Goal: Information Seeking & Learning: Learn about a topic

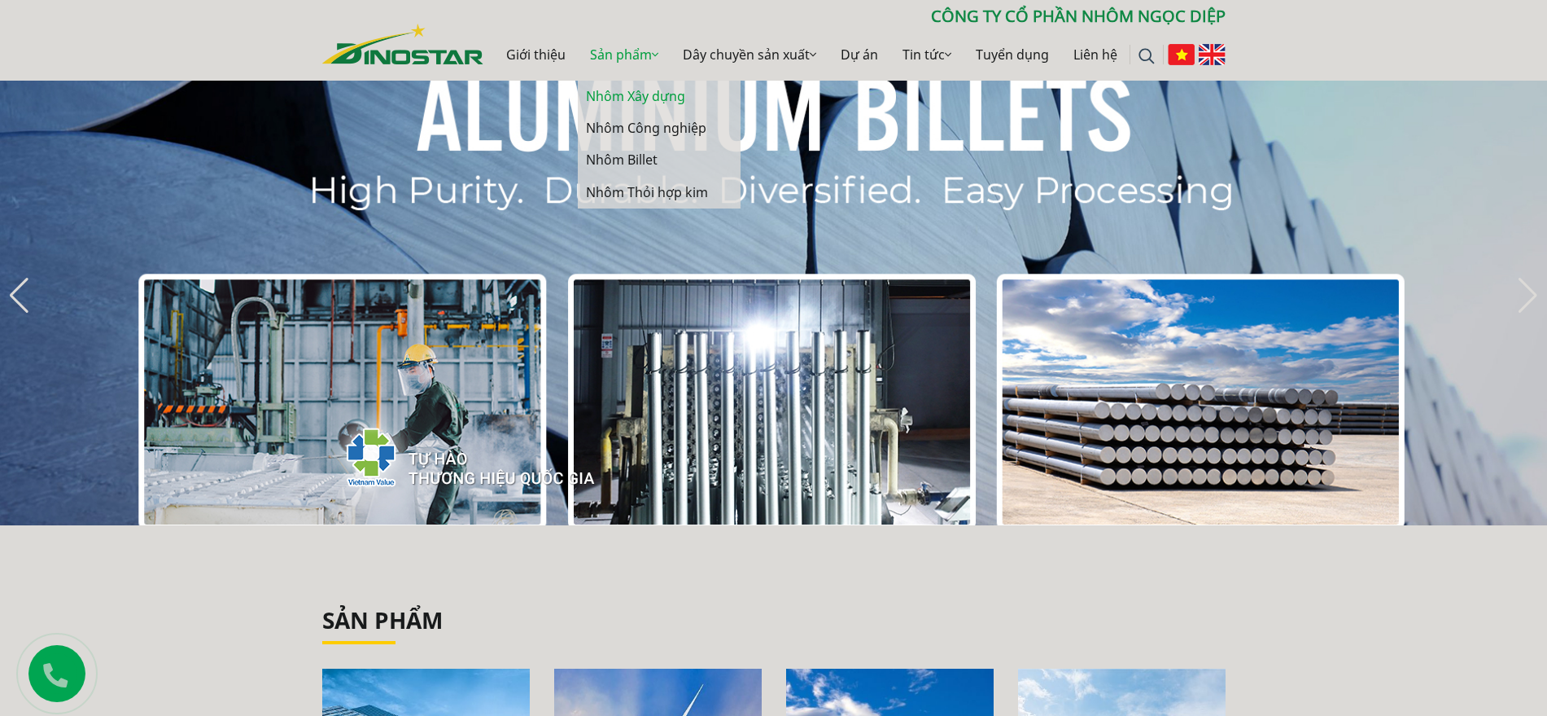
click at [627, 91] on link "Nhôm Xây dựng" at bounding box center [659, 97] width 163 height 32
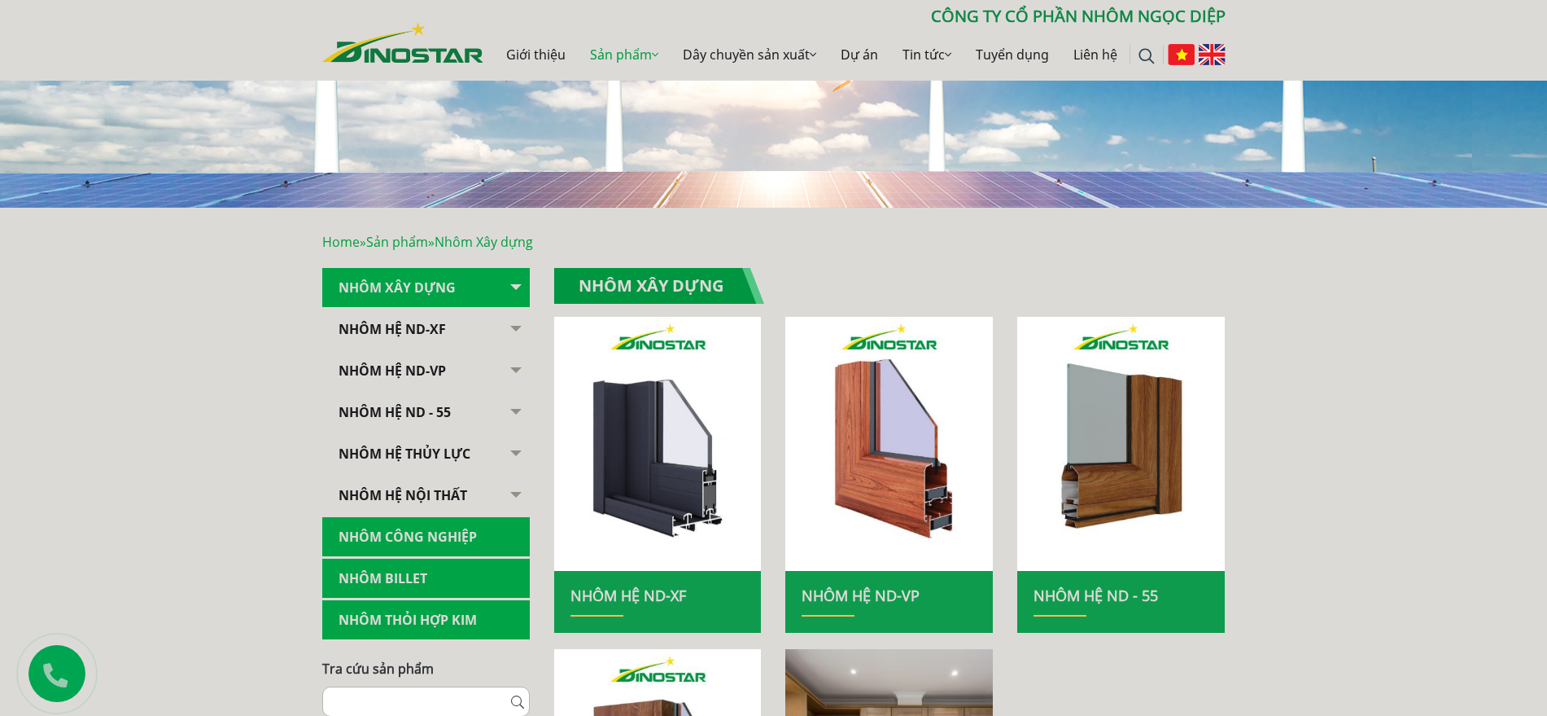
scroll to position [204, 0]
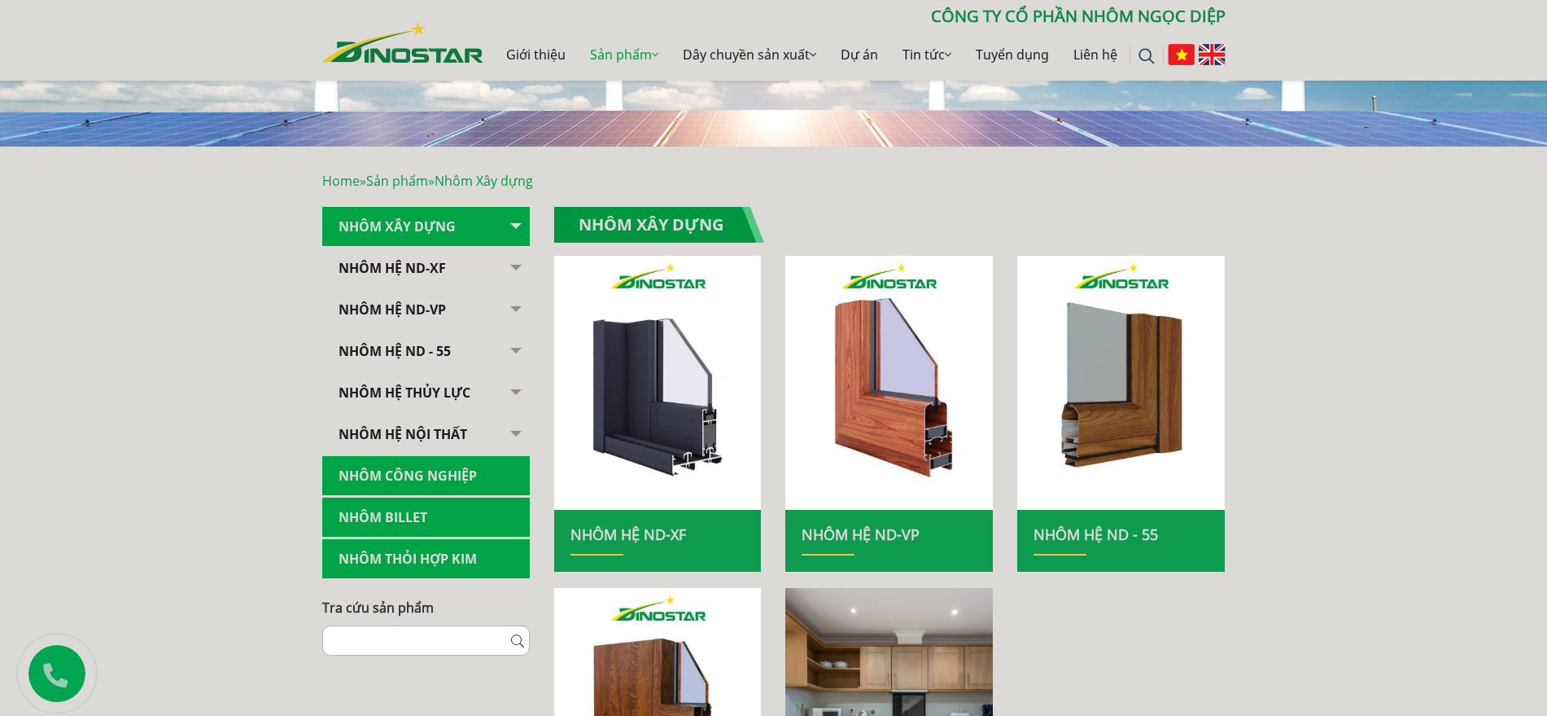
click at [512, 265] on button "button" at bounding box center [513, 268] width 33 height 40
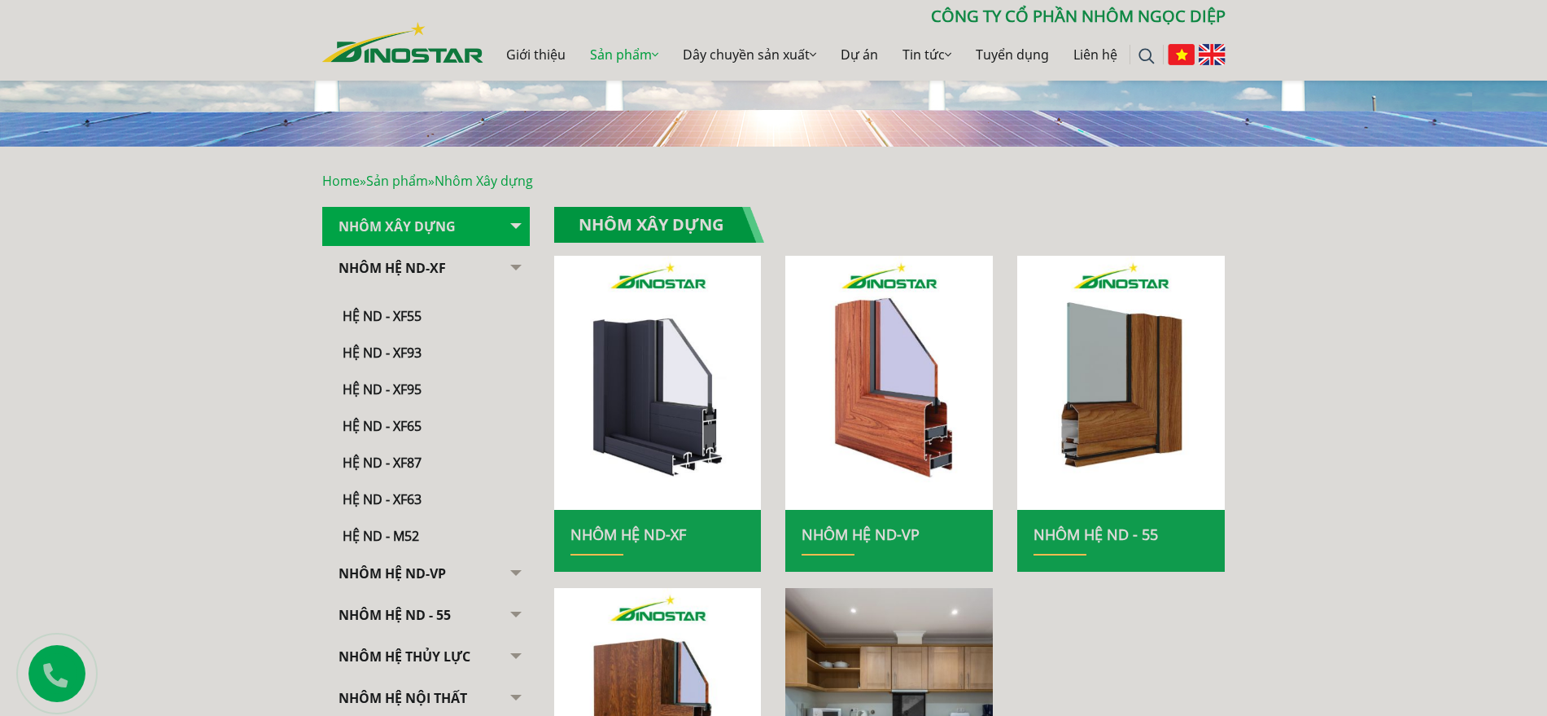
click at [461, 264] on link "Nhôm Hệ ND-XF" at bounding box center [426, 268] width 208 height 40
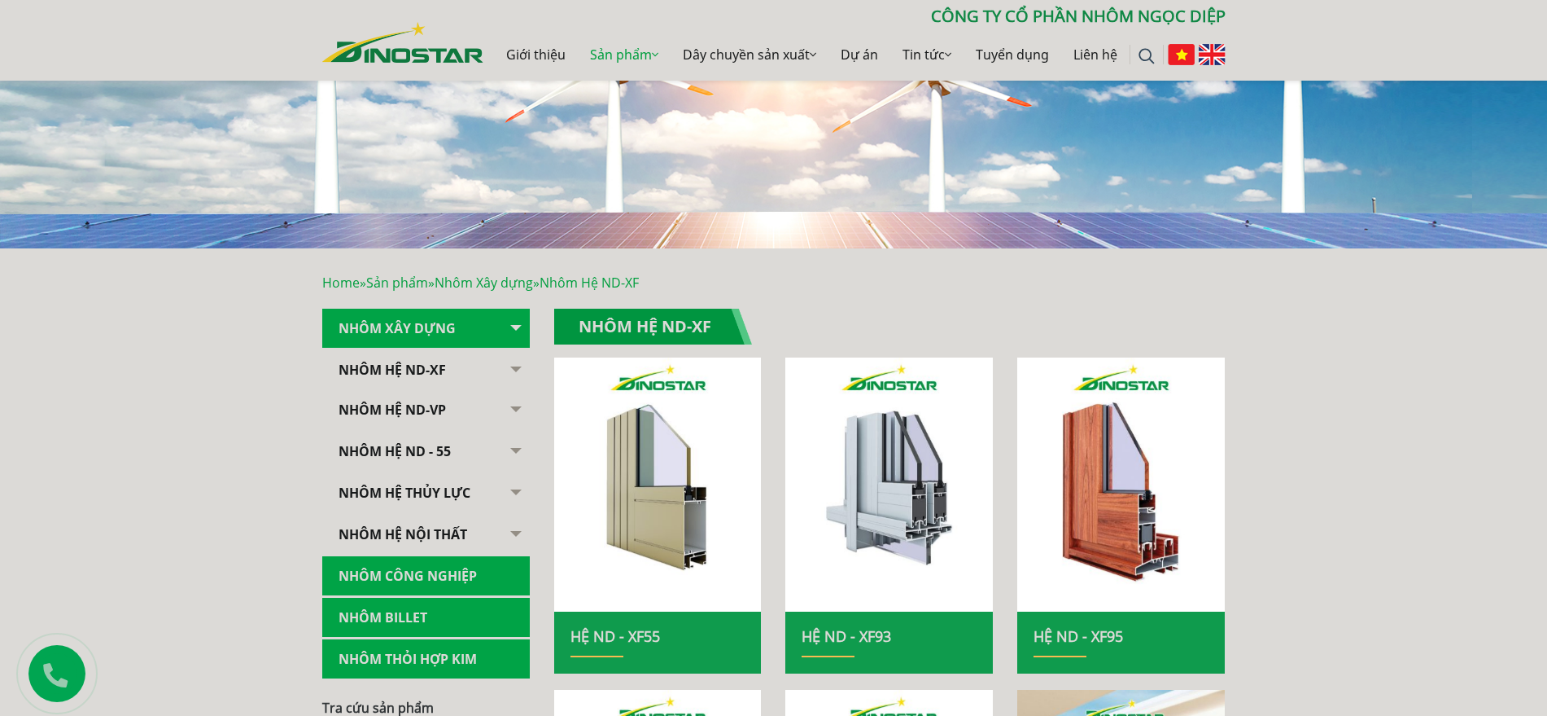
click at [419, 357] on link "Nhôm Hệ ND-XF" at bounding box center [426, 370] width 208 height 40
click at [418, 364] on link "Nhôm Hệ ND-XF" at bounding box center [426, 370] width 208 height 40
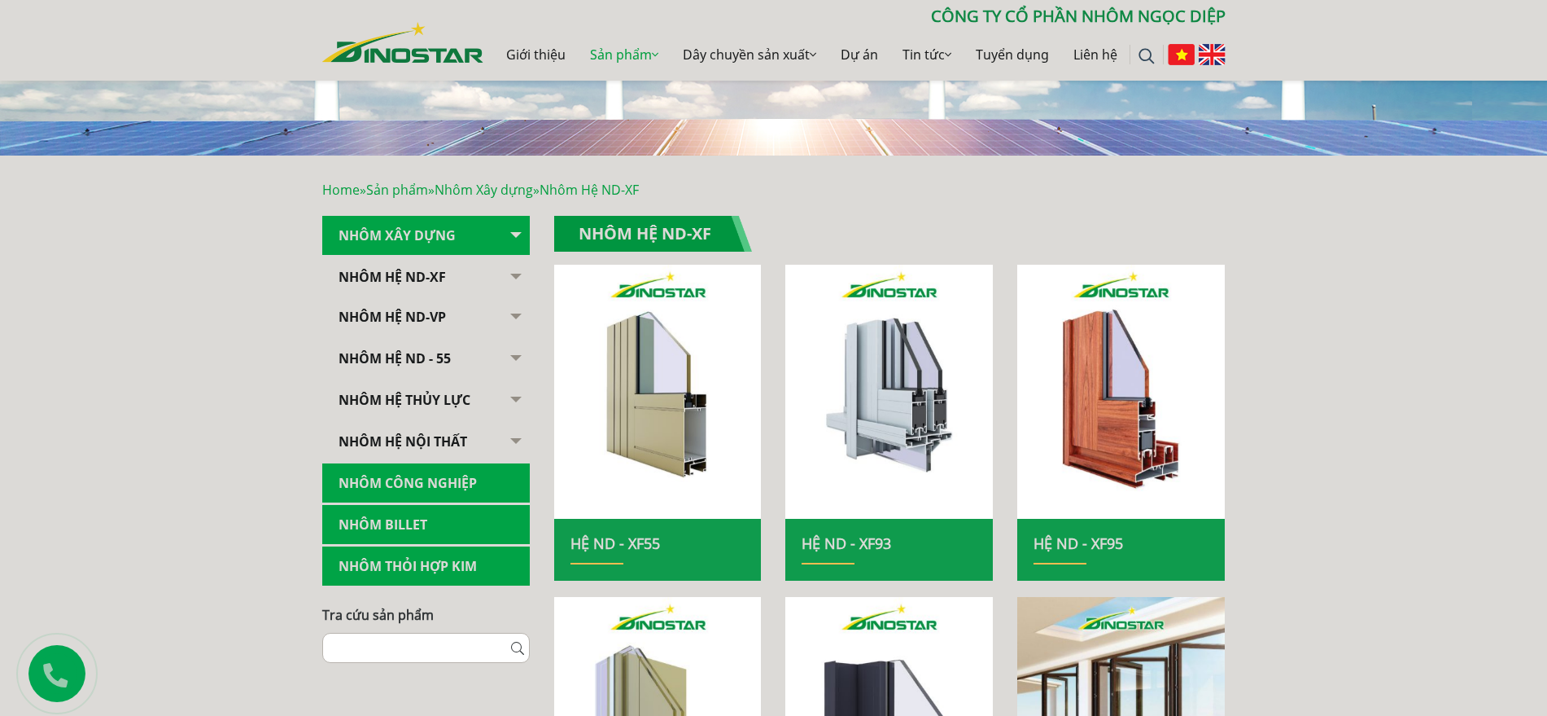
scroll to position [204, 0]
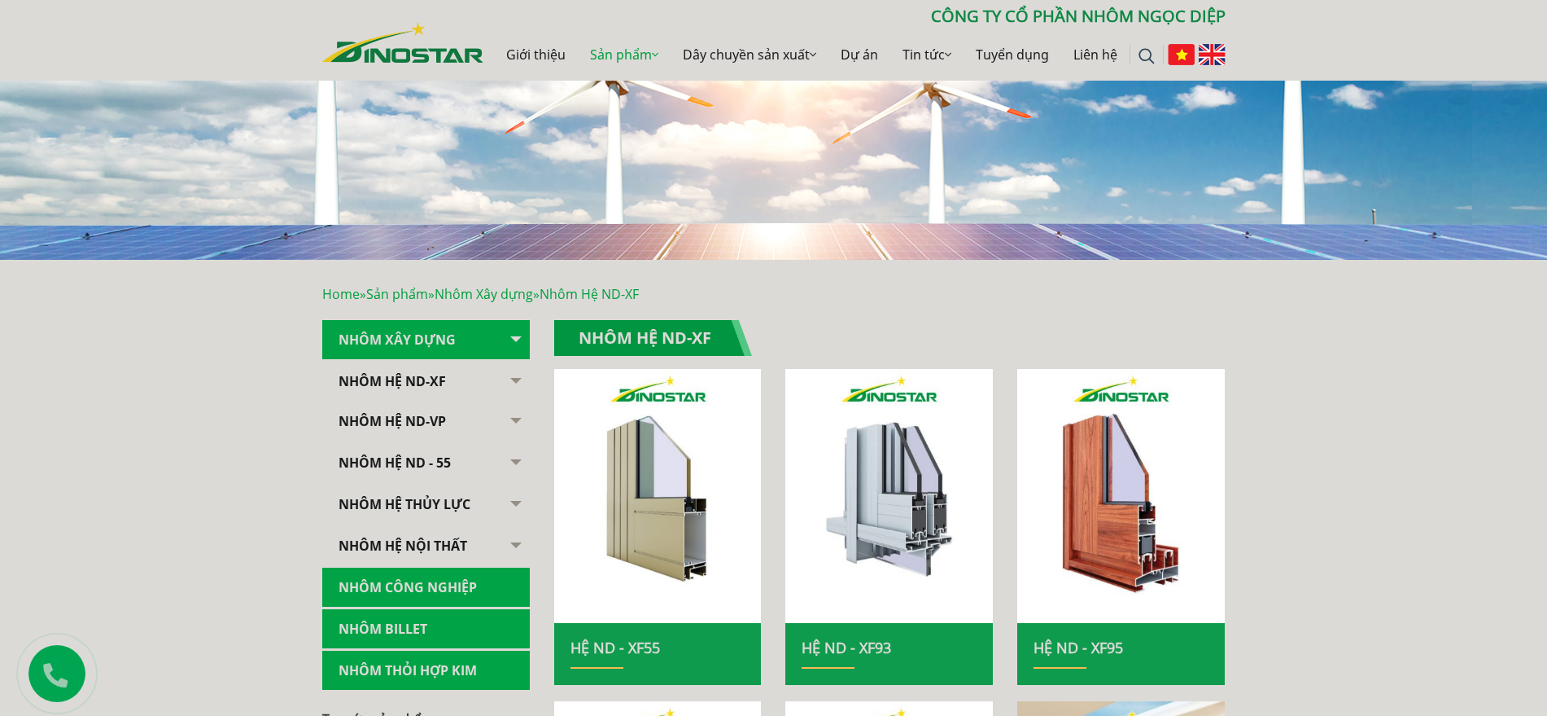
scroll to position [102, 0]
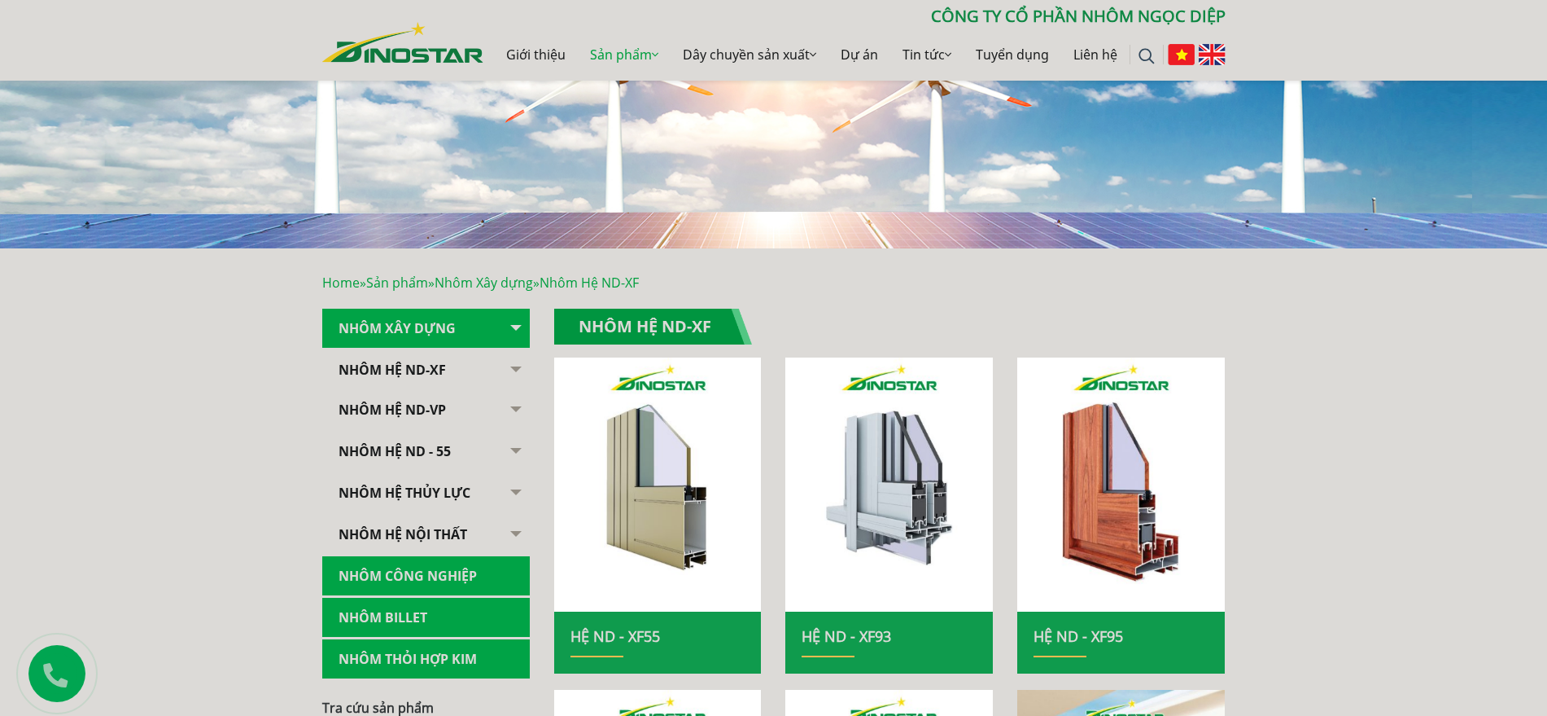
click at [510, 366] on button "button" at bounding box center [513, 370] width 33 height 40
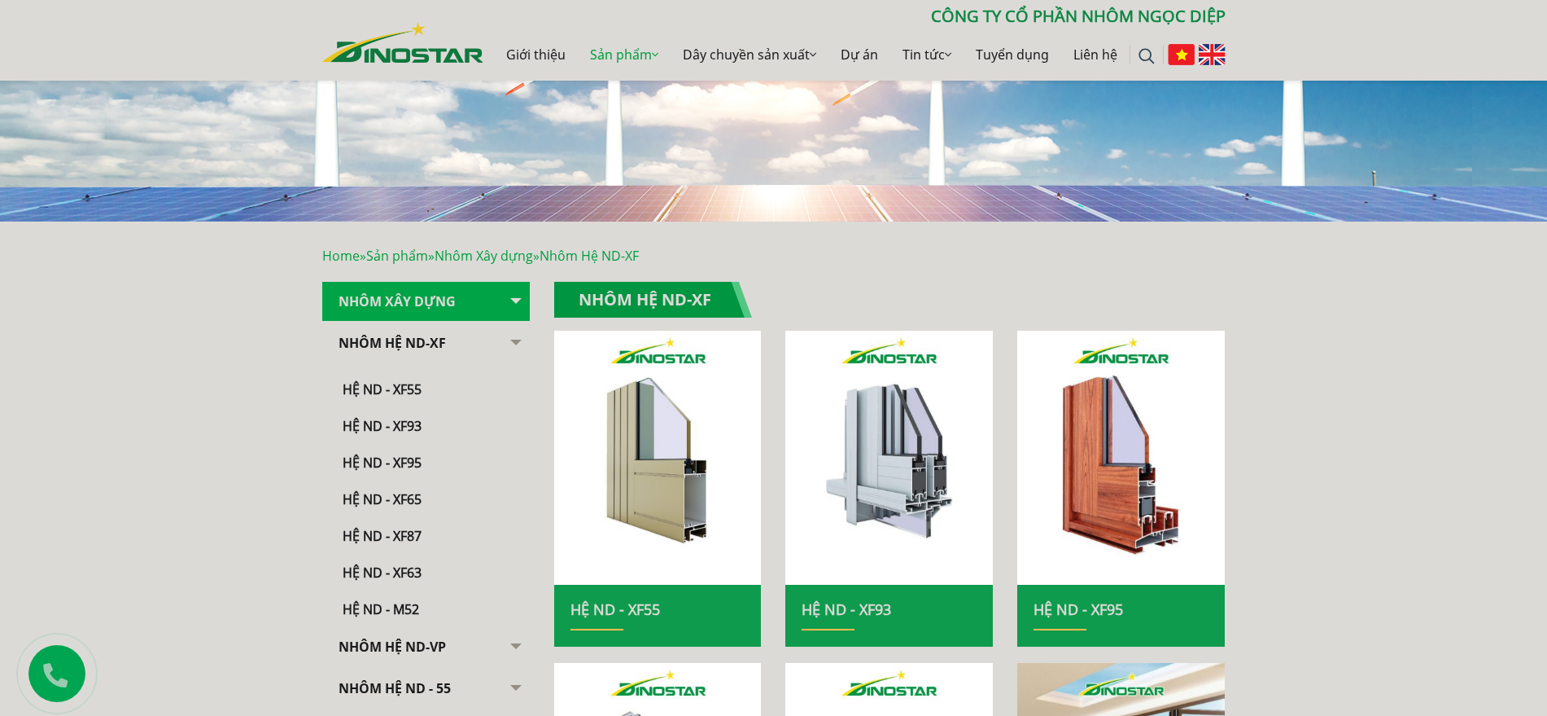
scroll to position [305, 0]
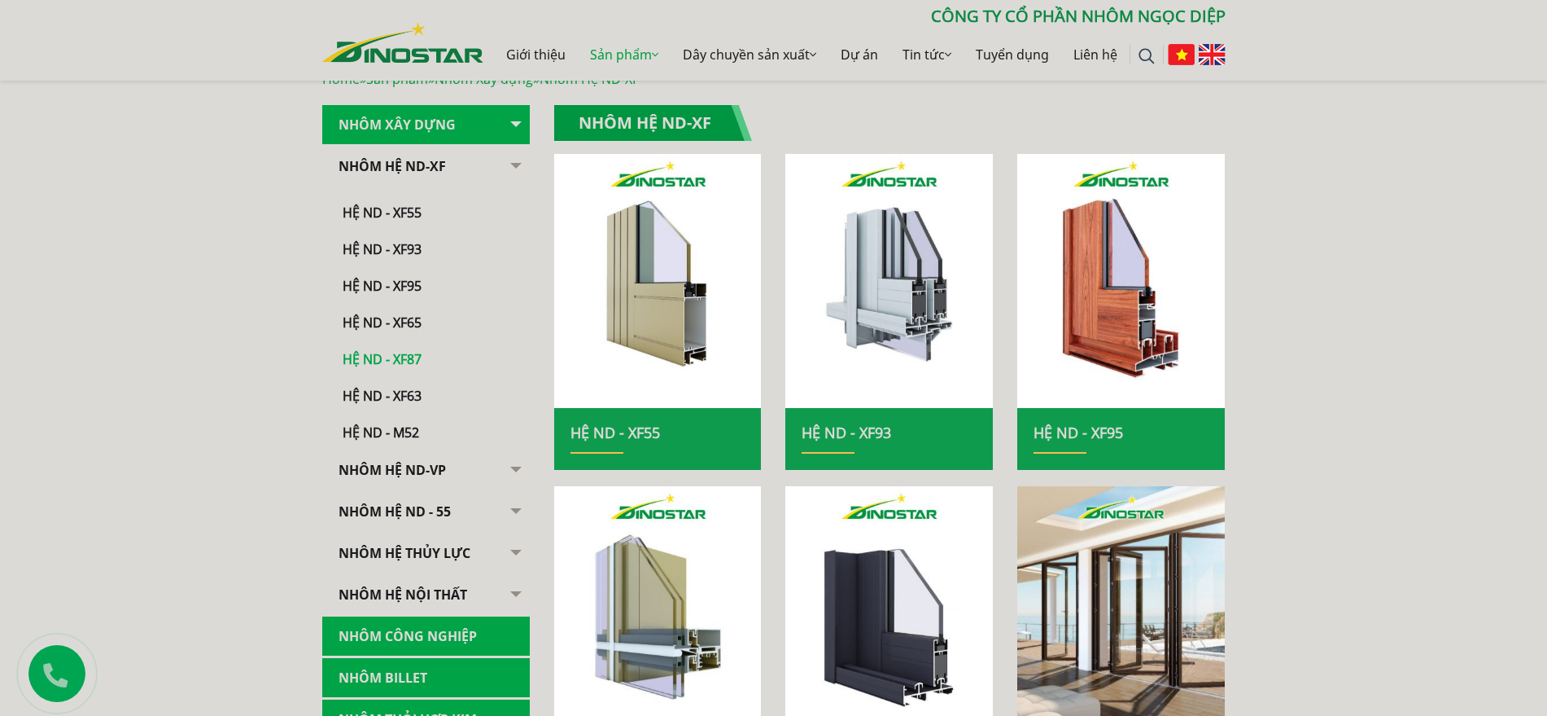
click at [414, 364] on link "Hệ ND - XF87" at bounding box center [429, 351] width 199 height 37
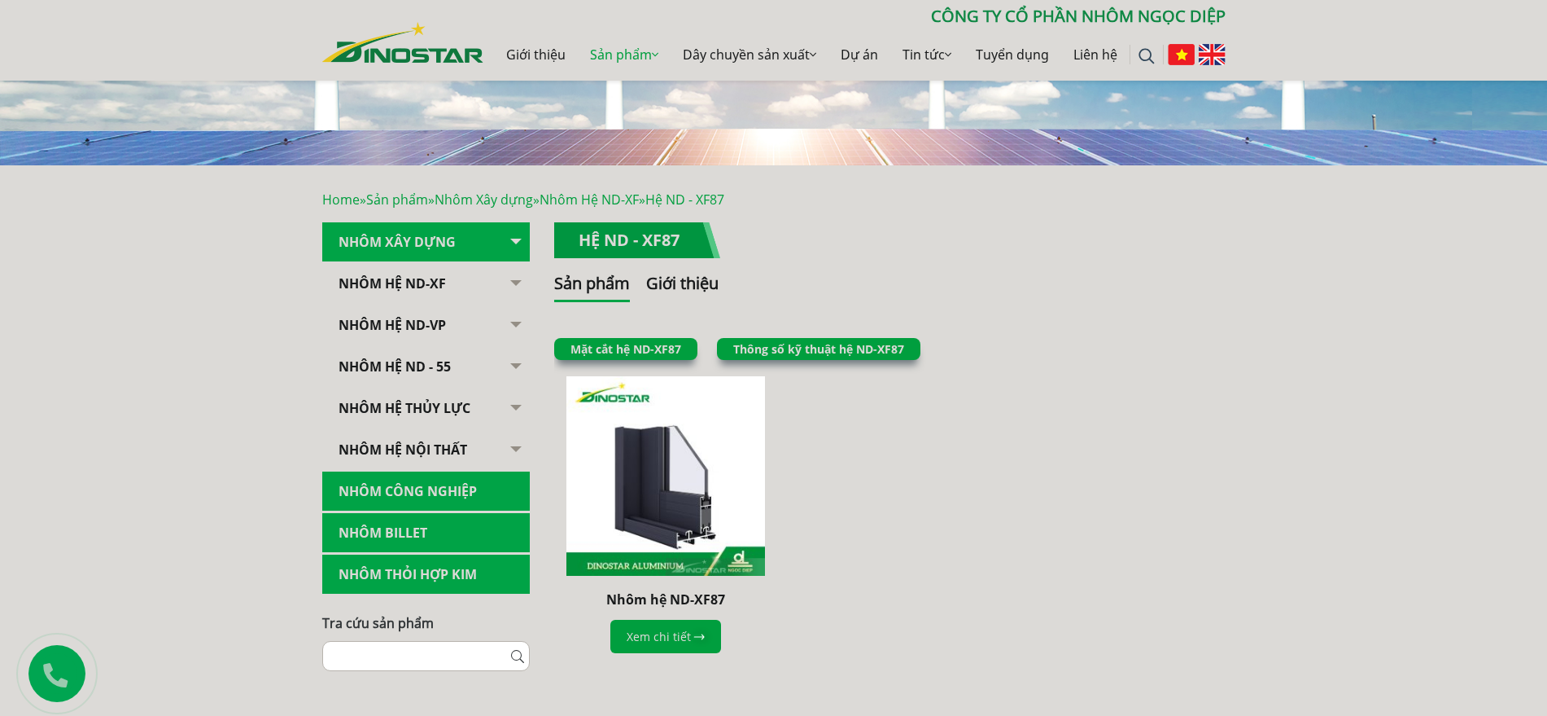
scroll to position [204, 0]
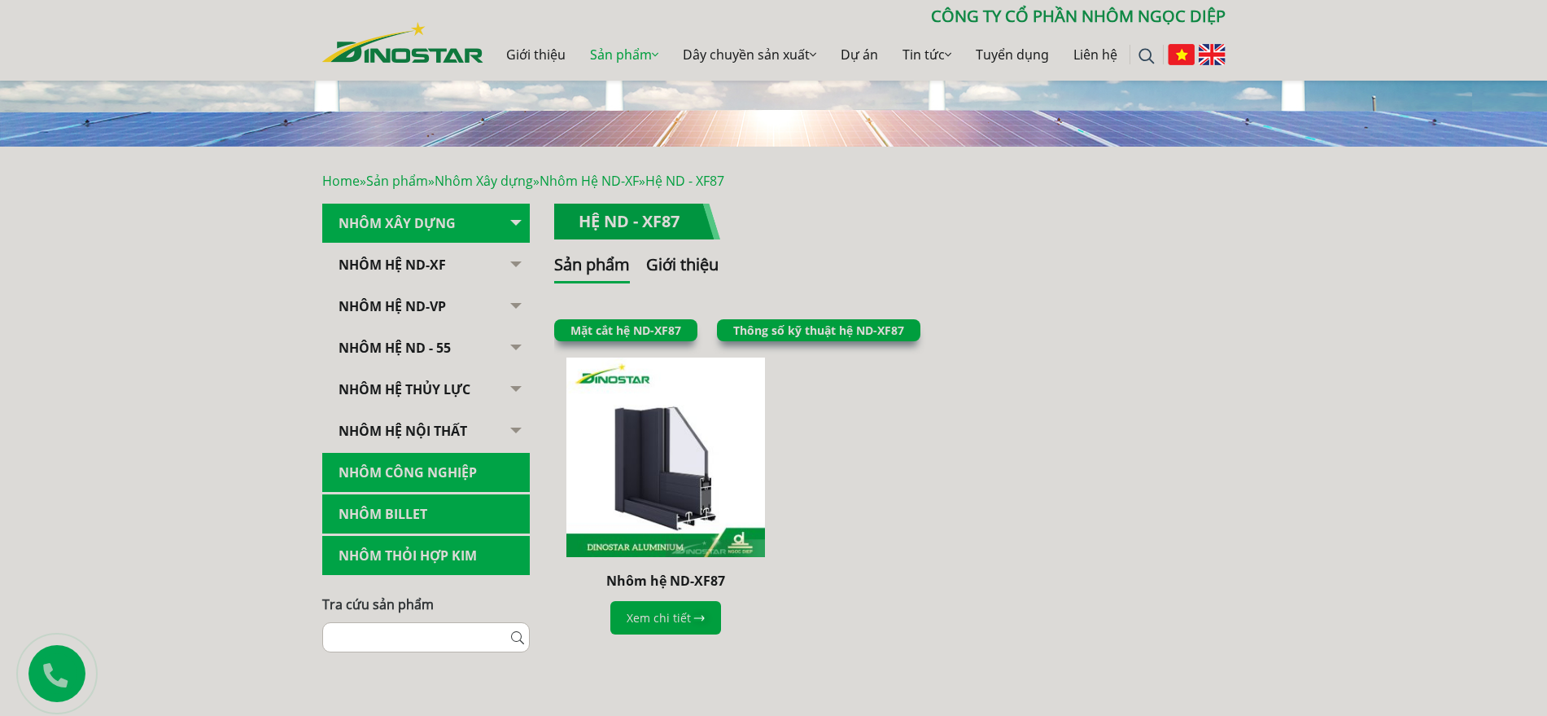
click at [439, 217] on link "Nhôm Xây dựng" at bounding box center [426, 224] width 208 height 40
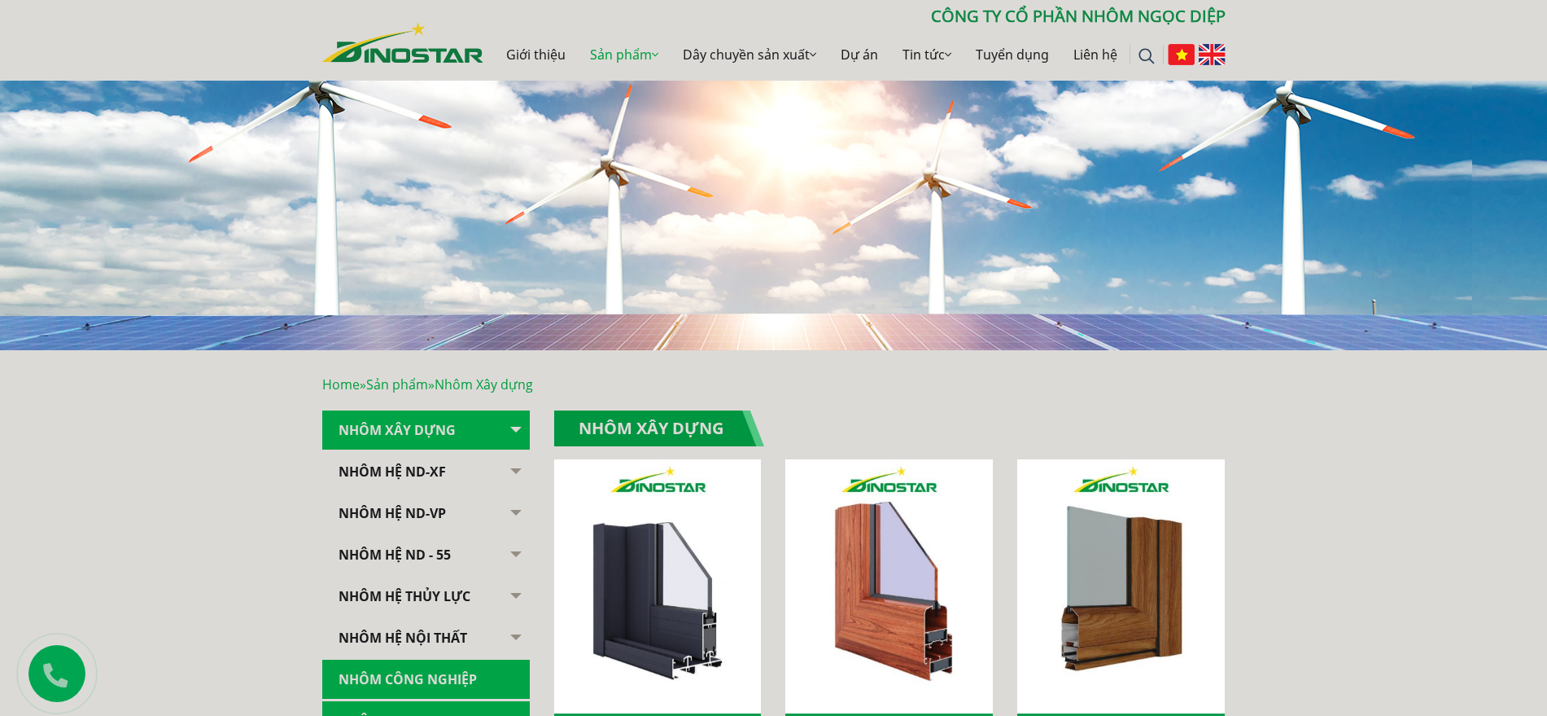
click at [413, 632] on link "Nhôm hệ nội thất" at bounding box center [426, 638] width 208 height 40
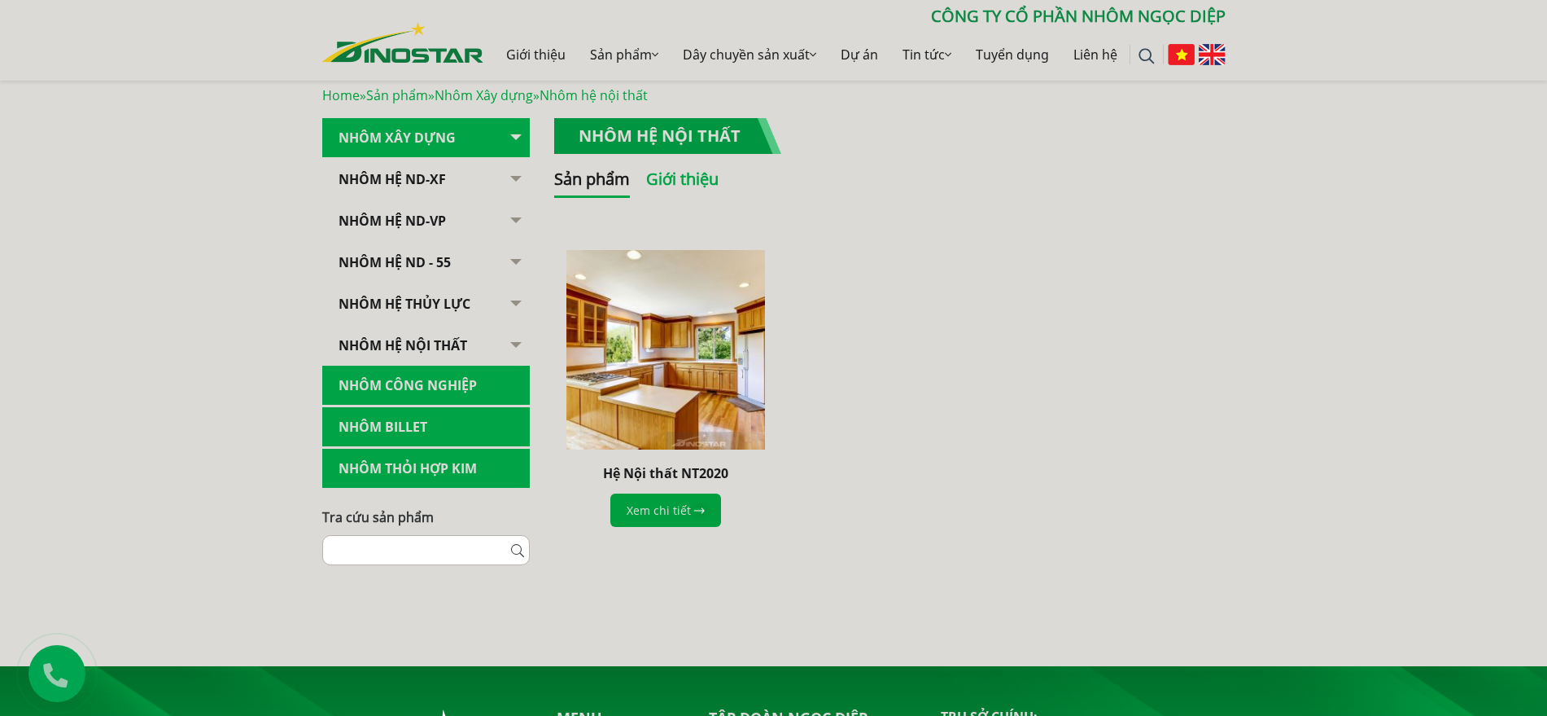
scroll to position [305, 0]
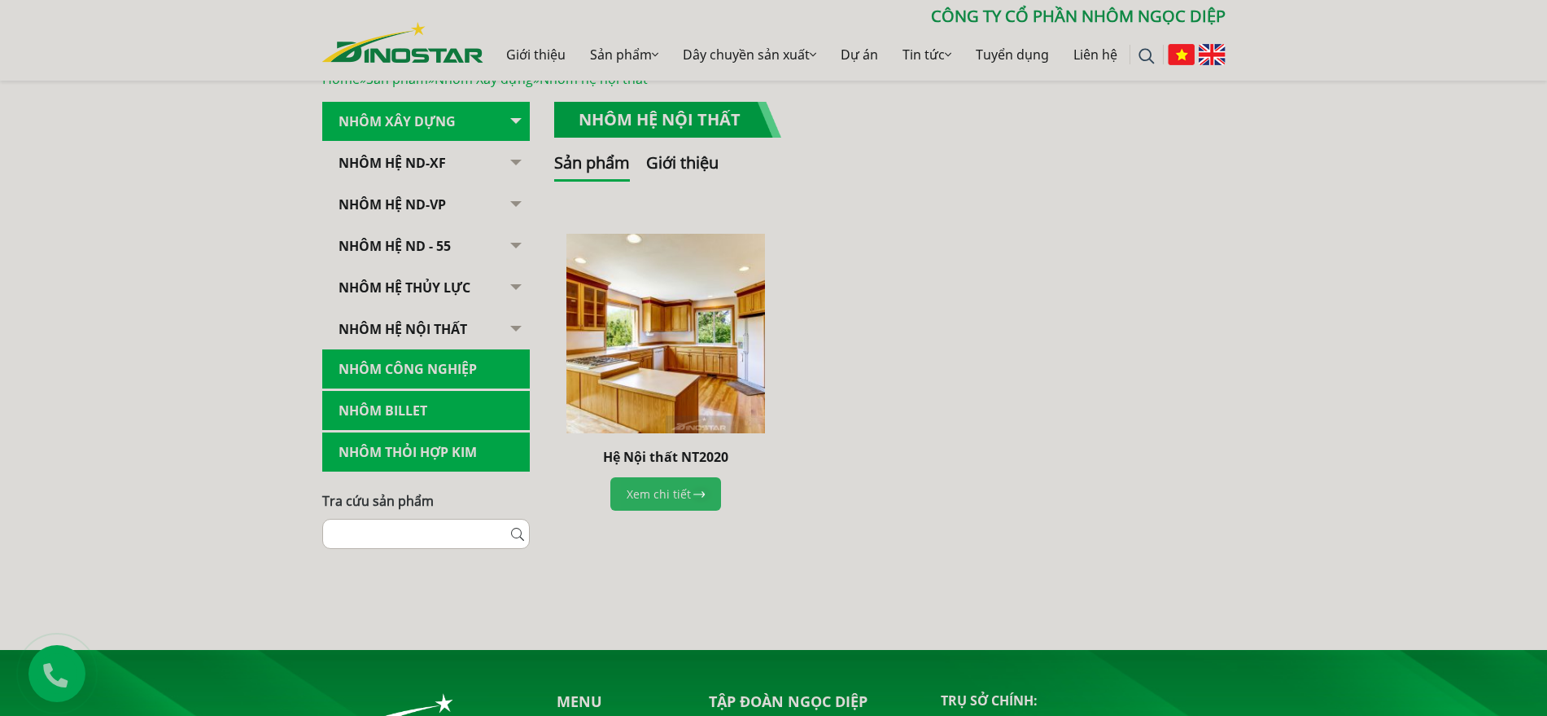
click at [669, 496] on link "Xem chi tiết" at bounding box center [666, 493] width 111 height 33
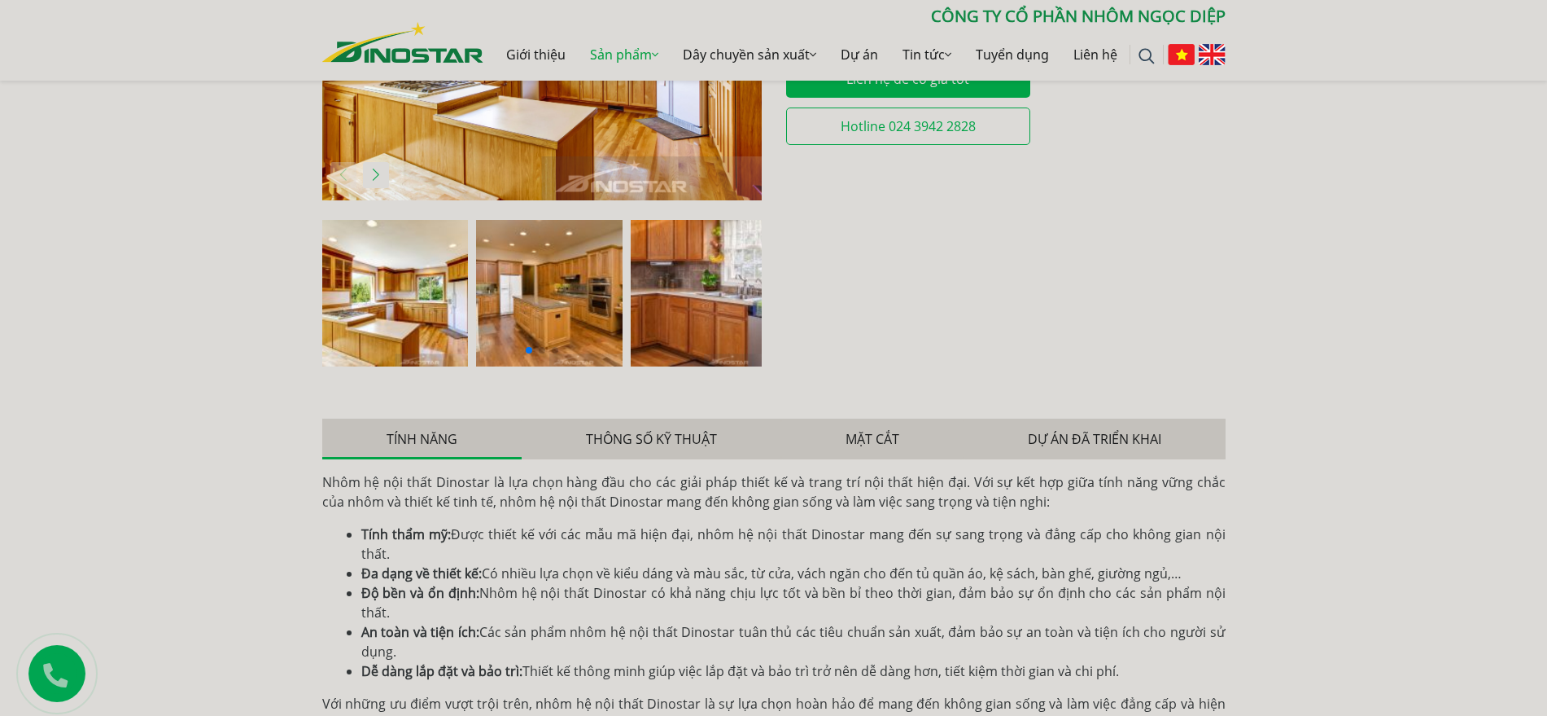
scroll to position [712, 0]
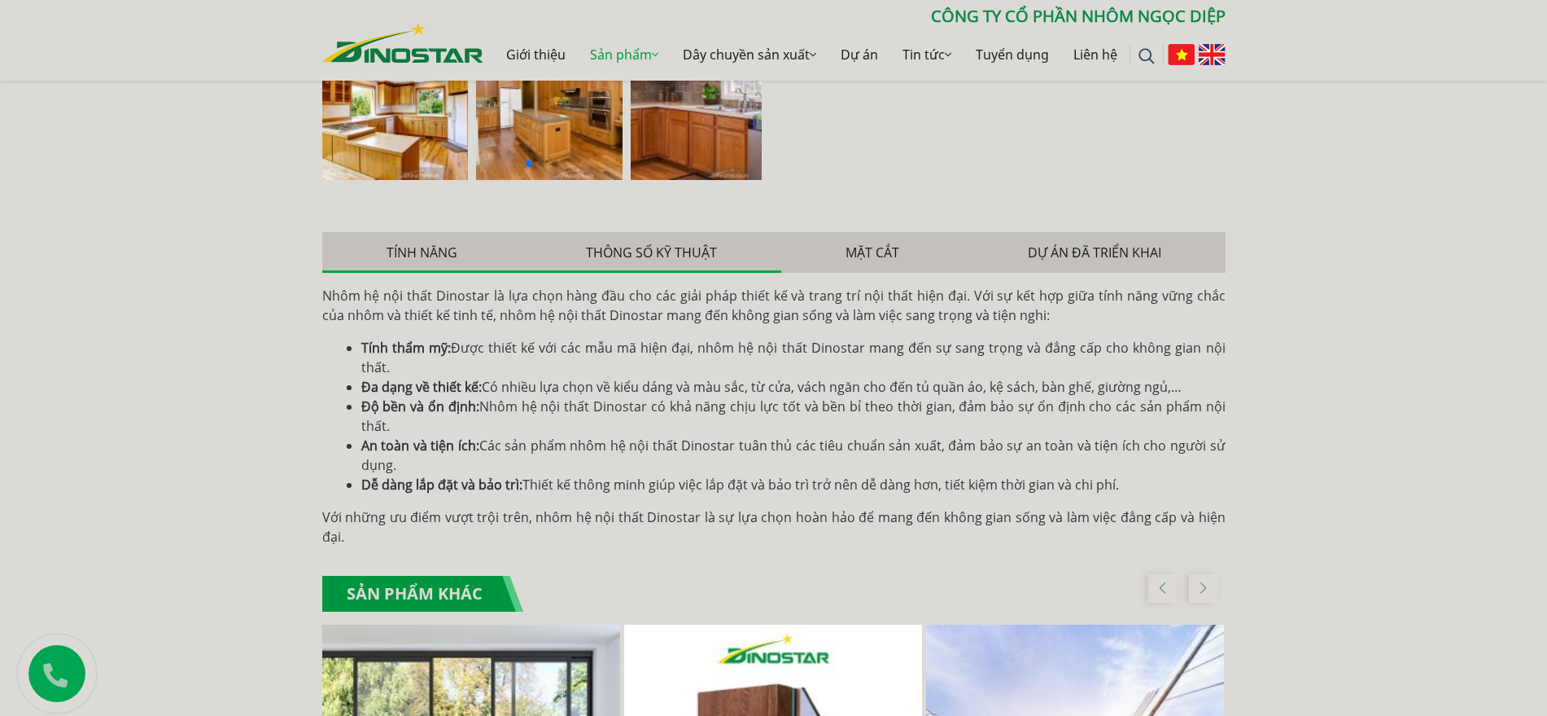
click at [660, 232] on button "Thông số kỹ thuật" at bounding box center [652, 252] width 260 height 41
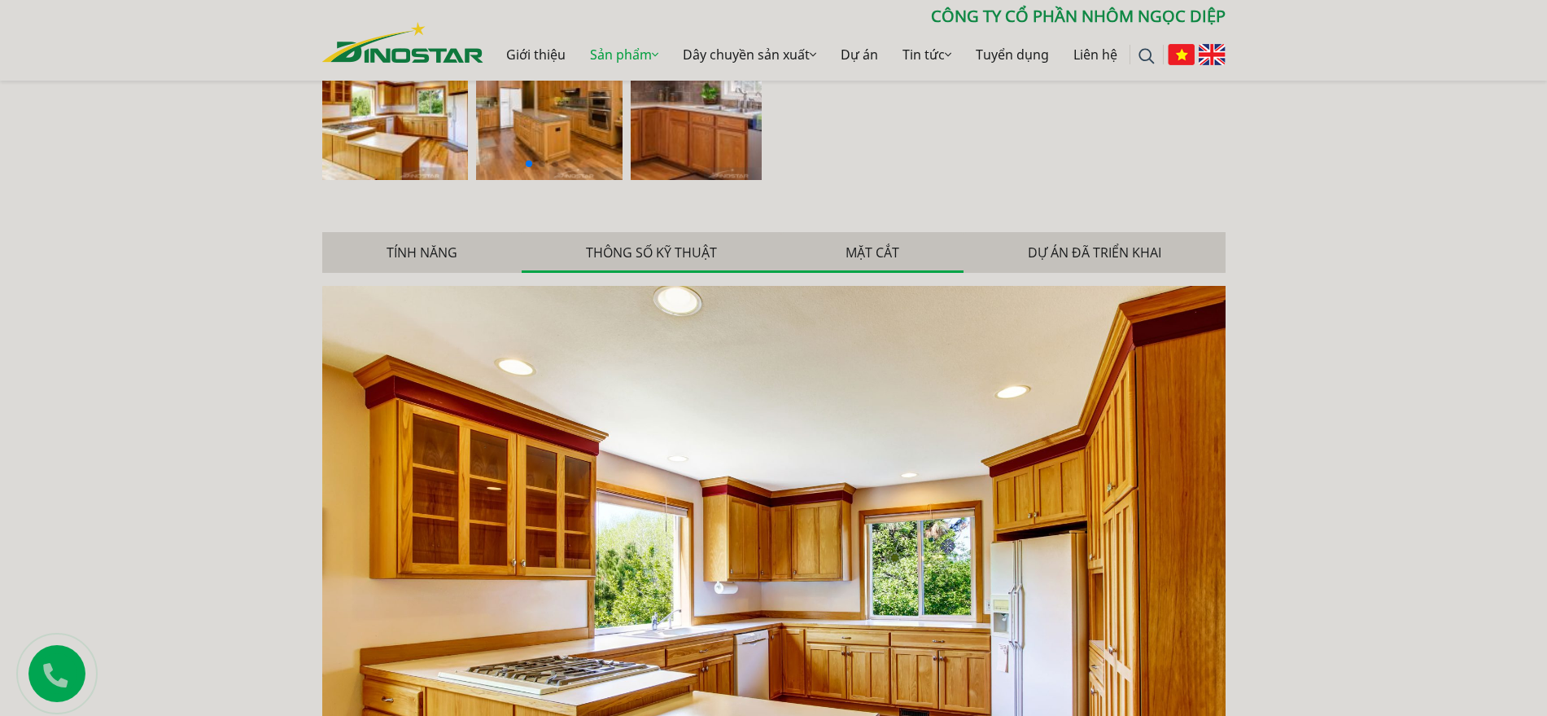
click at [883, 232] on button "Mặt cắt" at bounding box center [872, 252] width 182 height 41
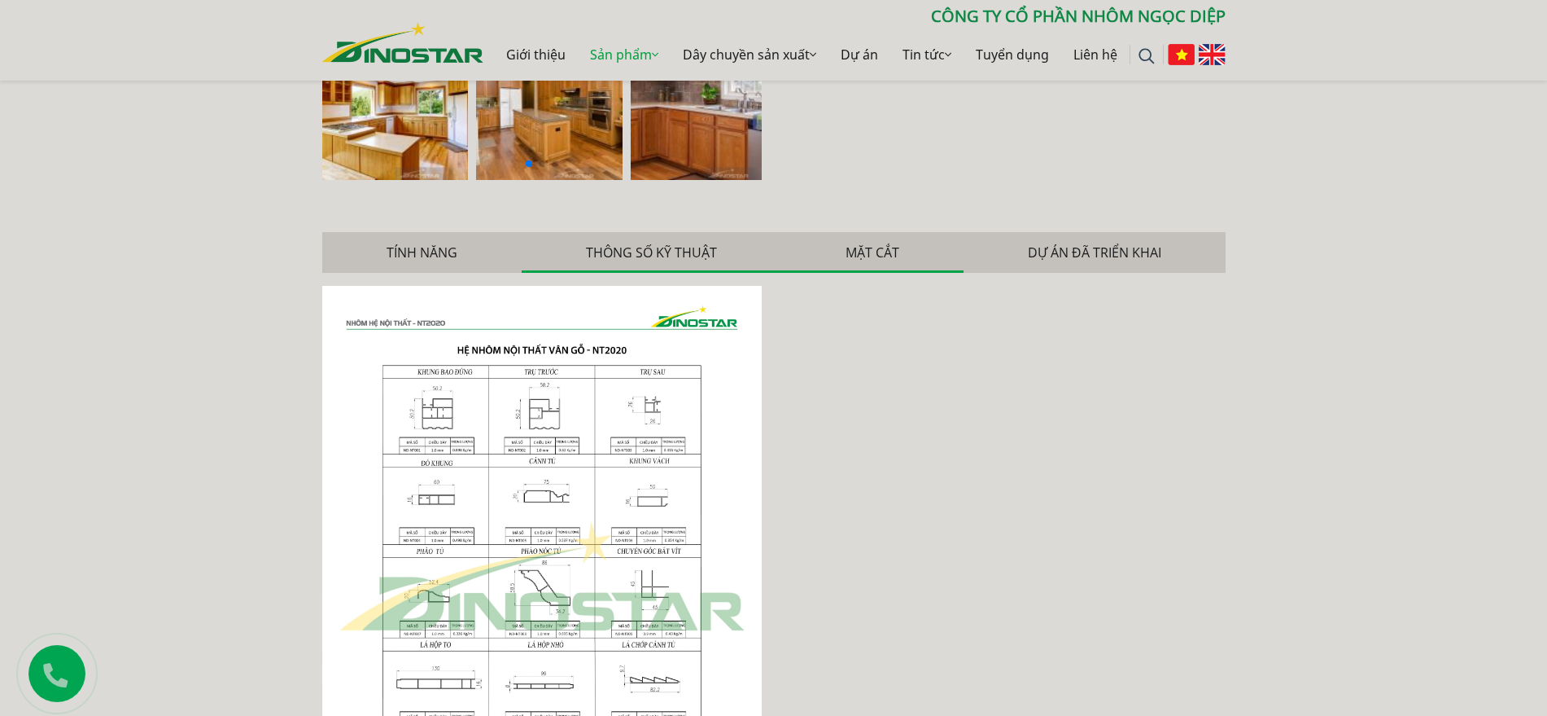
click at [672, 232] on button "Thông số kỹ thuật" at bounding box center [652, 252] width 260 height 41
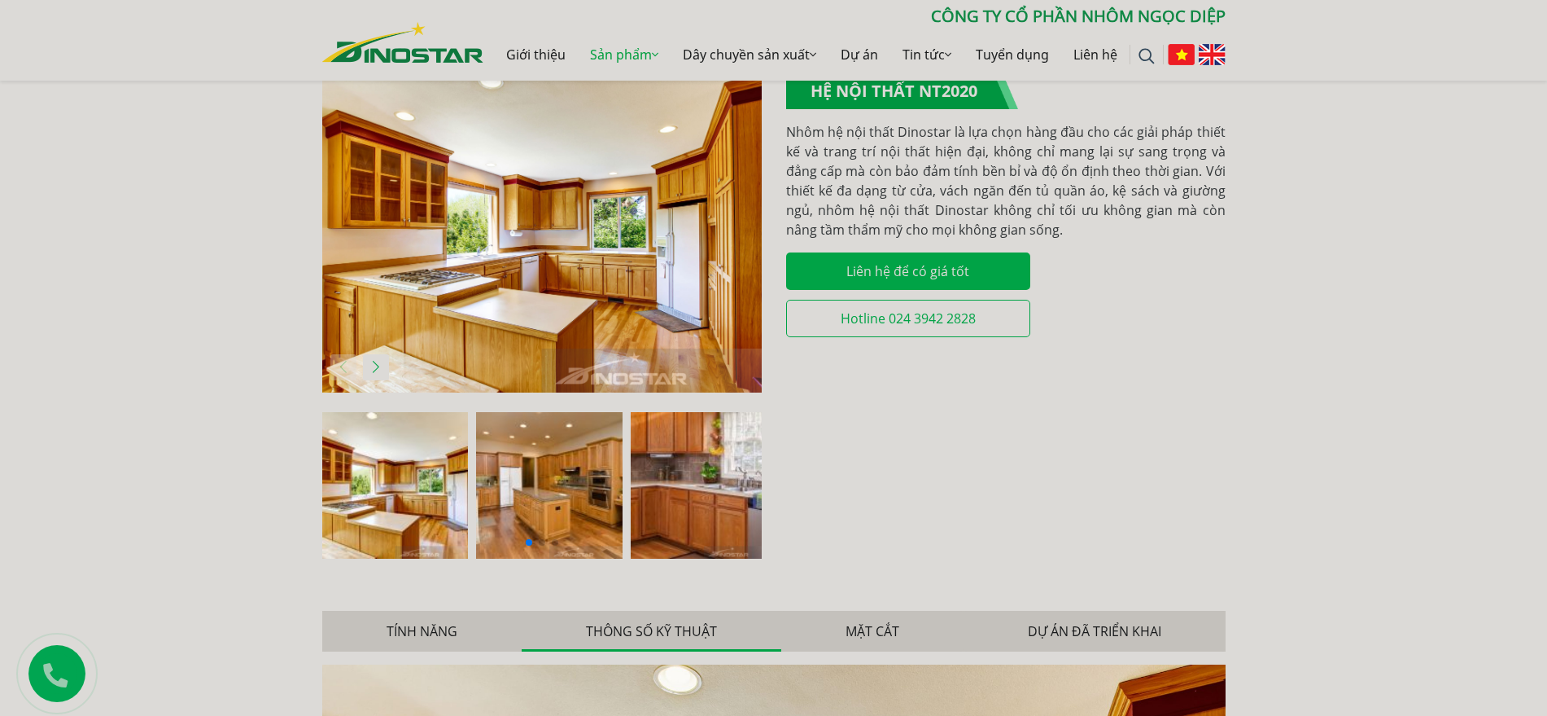
scroll to position [305, 0]
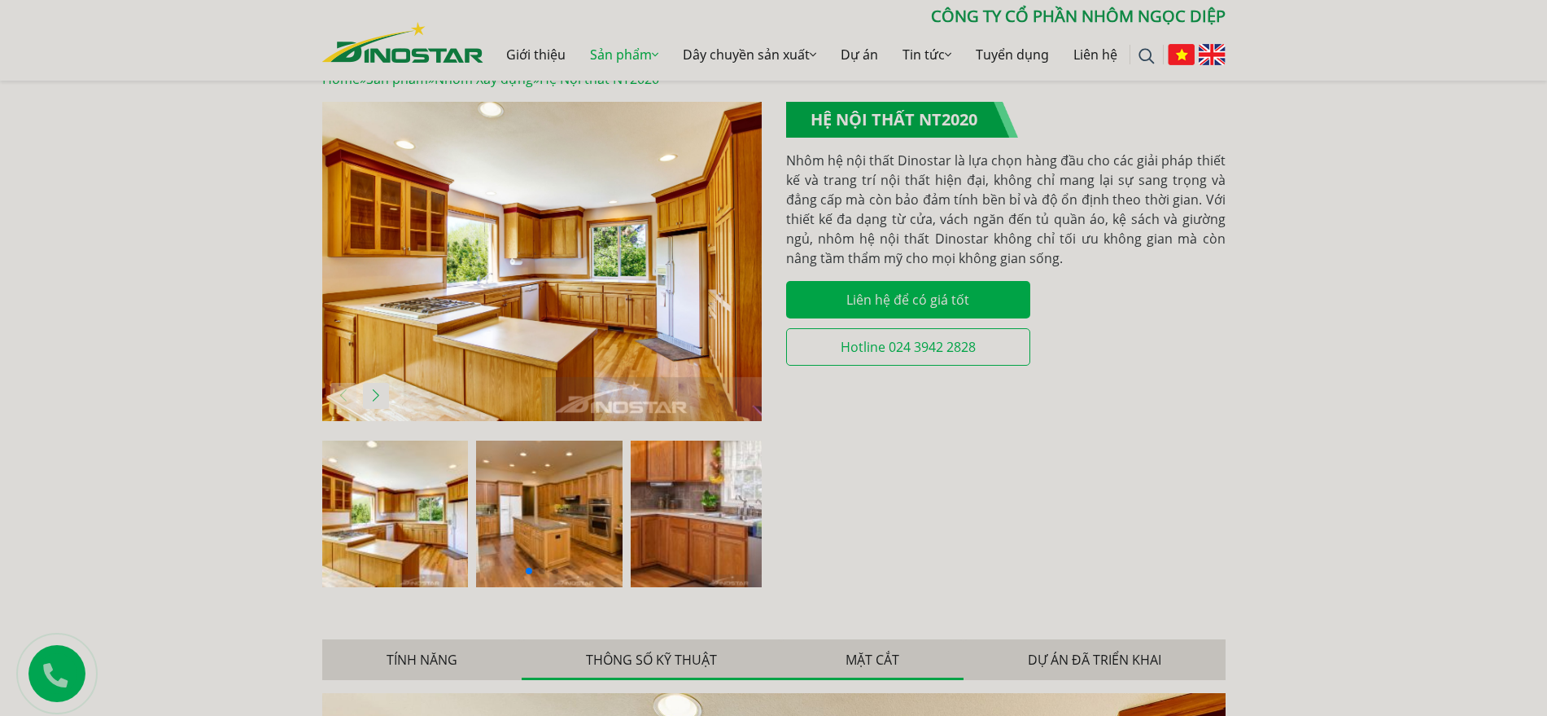
click at [862, 639] on button "Mặt cắt" at bounding box center [872, 659] width 182 height 41
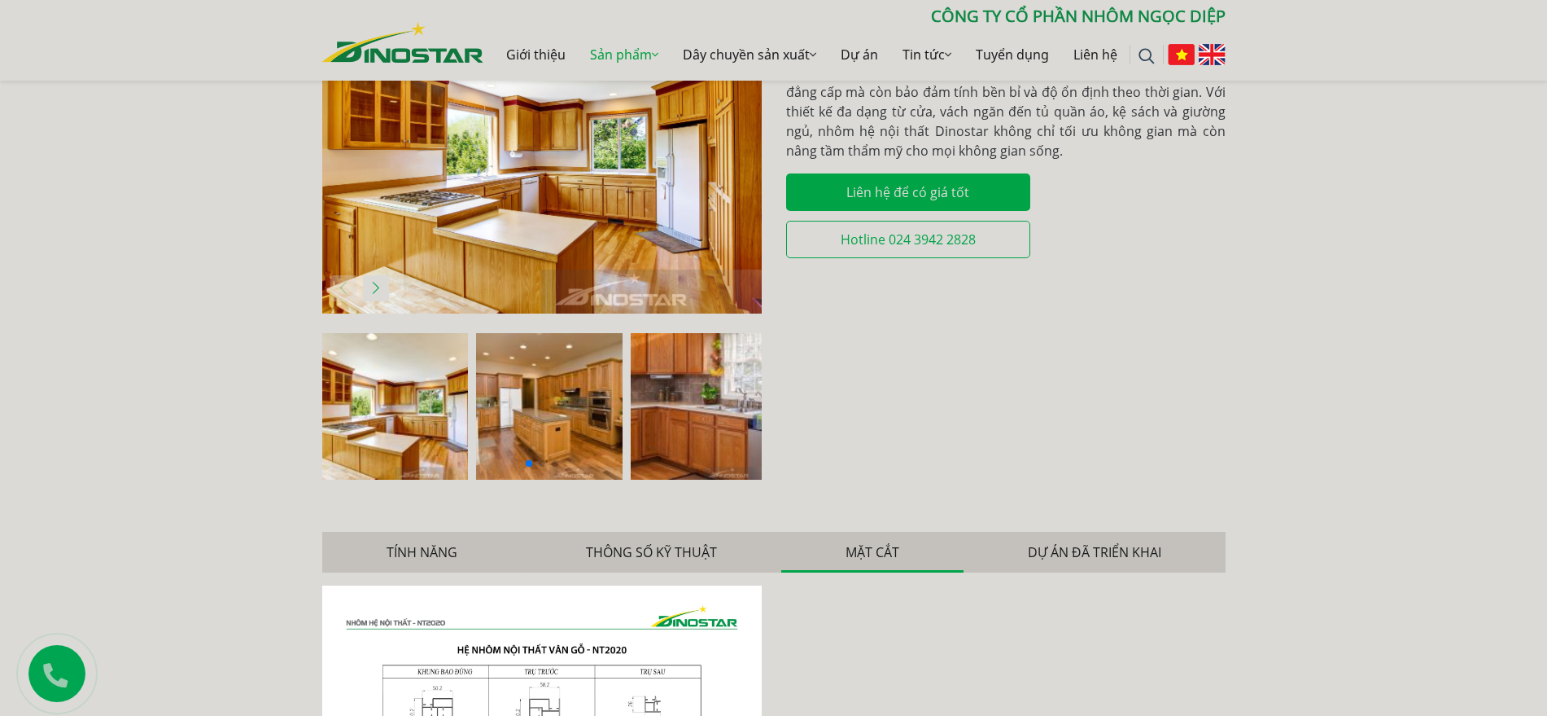
scroll to position [407, 0]
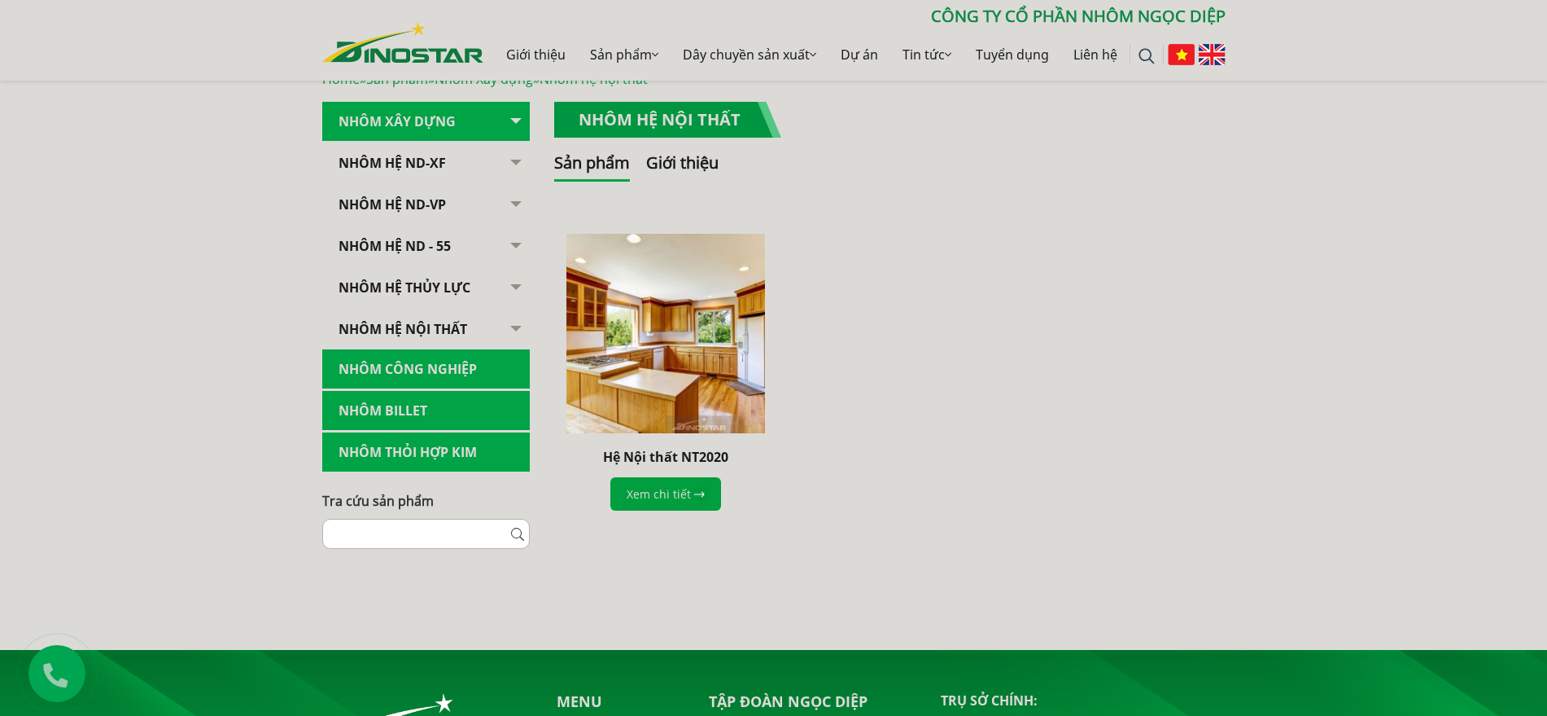
click at [453, 160] on link "Nhôm Hệ ND-XF" at bounding box center [426, 163] width 208 height 40
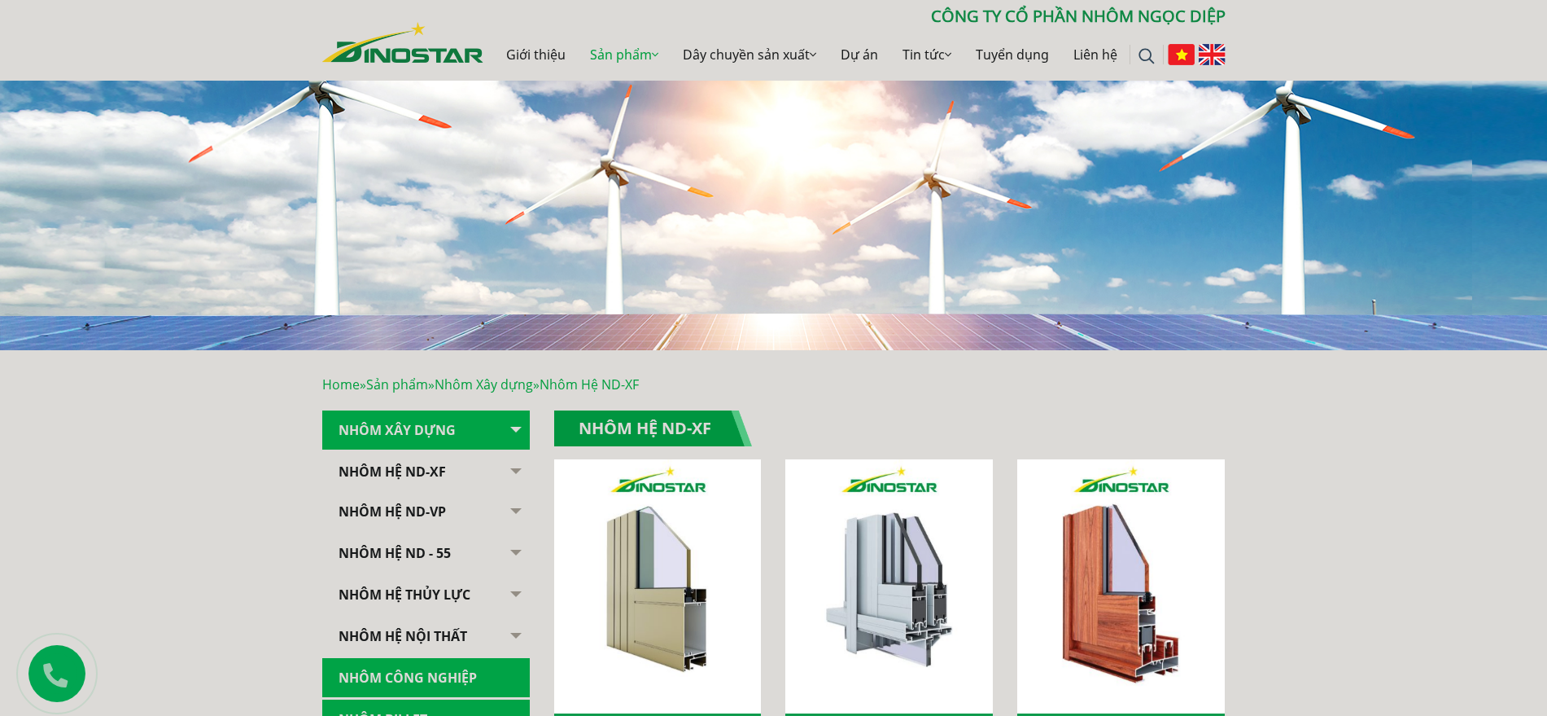
click at [515, 467] on button "button" at bounding box center [513, 472] width 33 height 40
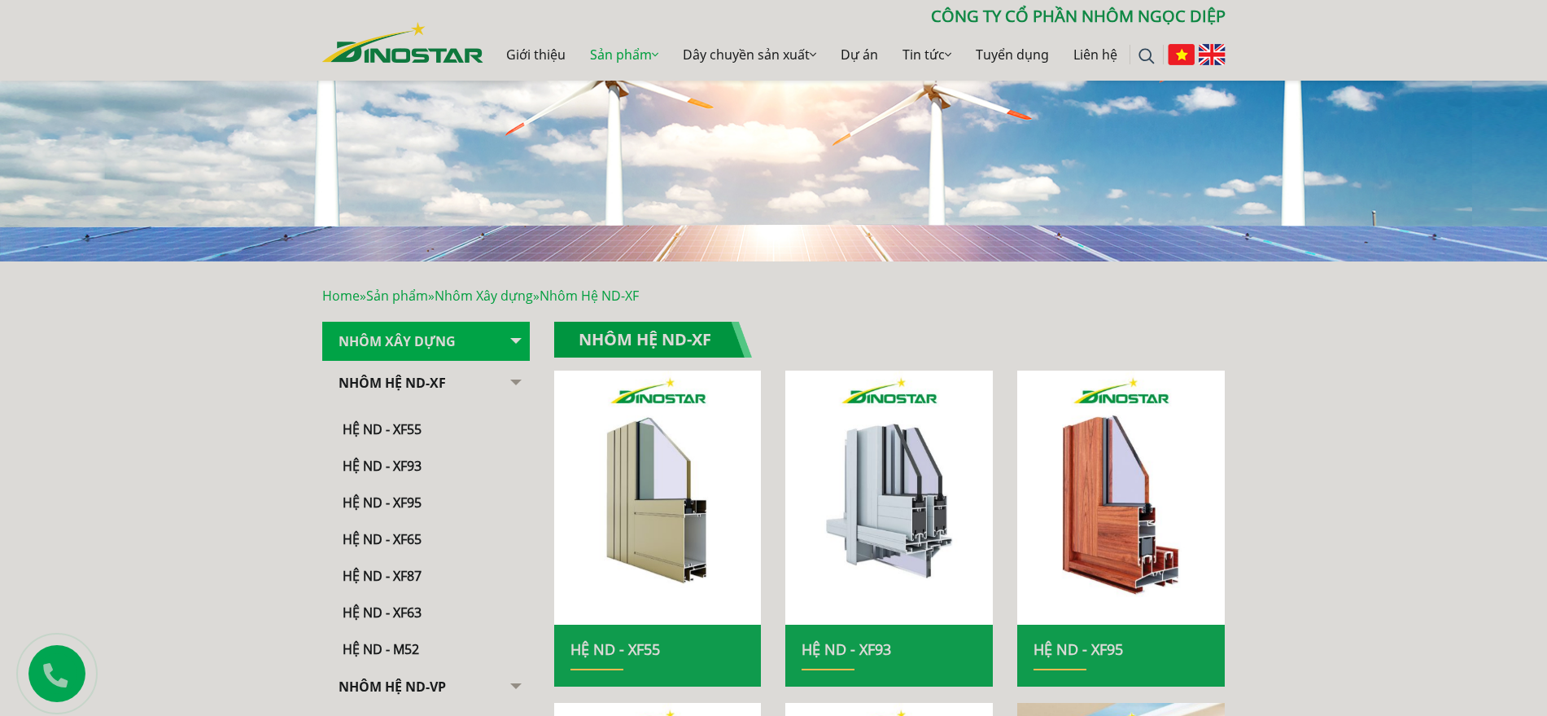
scroll to position [407, 0]
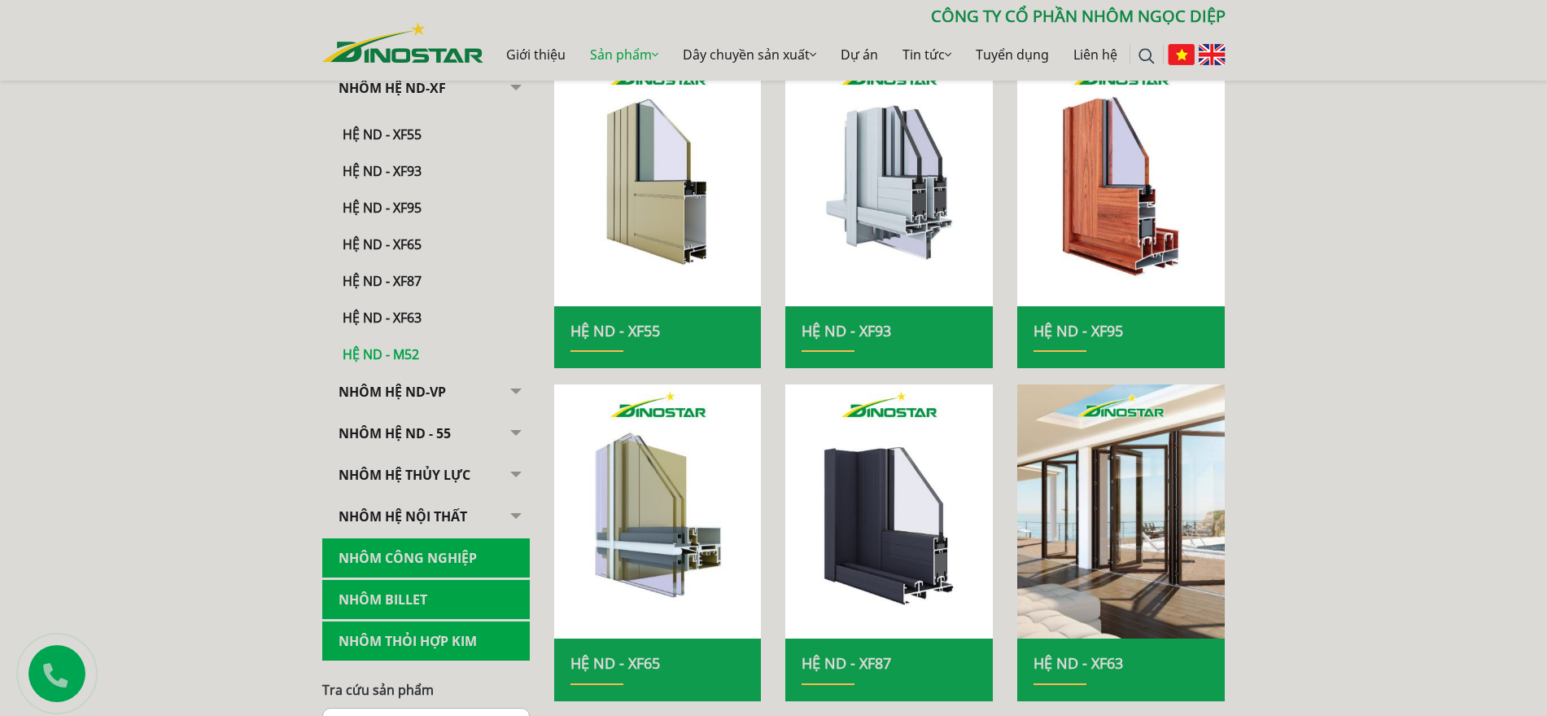
click at [418, 352] on link "Hệ ND - M52" at bounding box center [429, 346] width 199 height 36
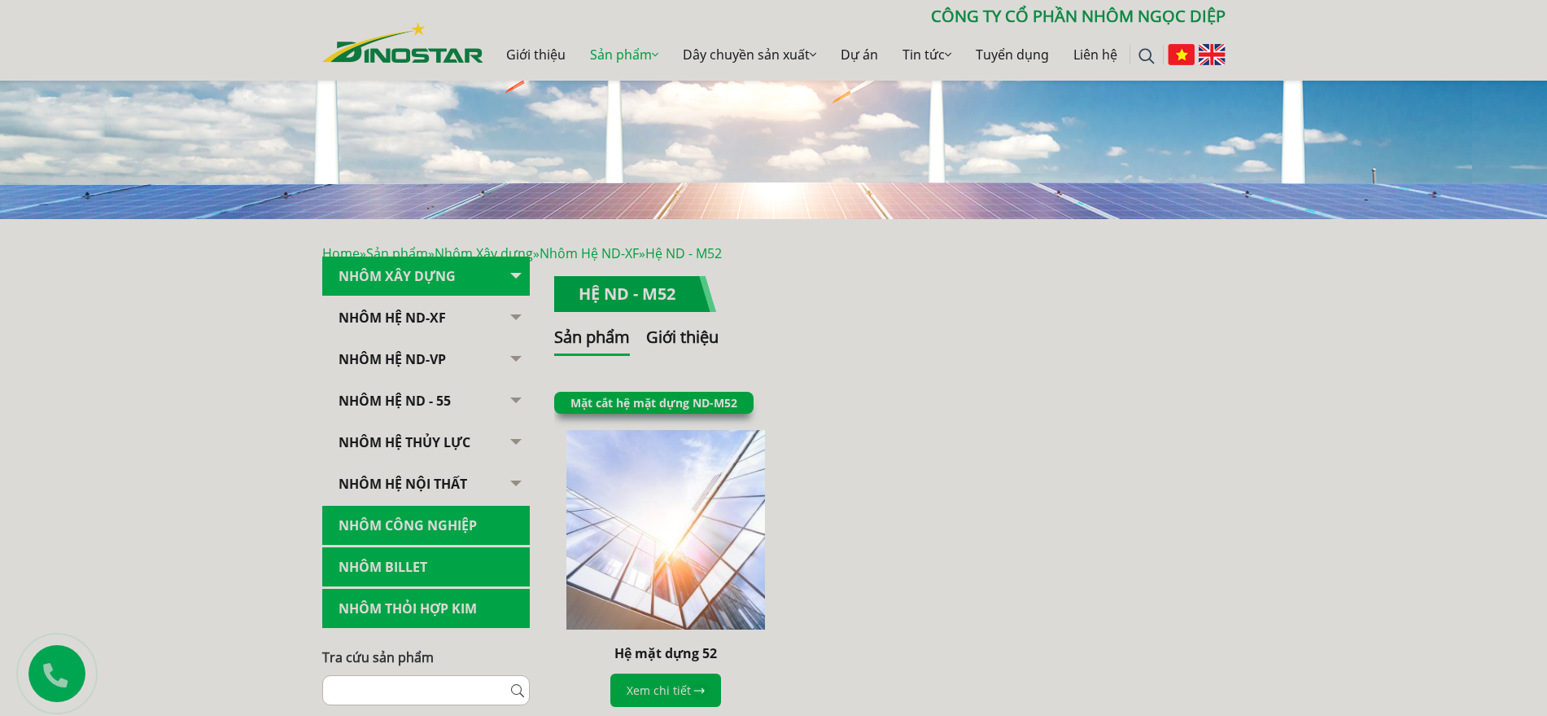
scroll to position [407, 0]
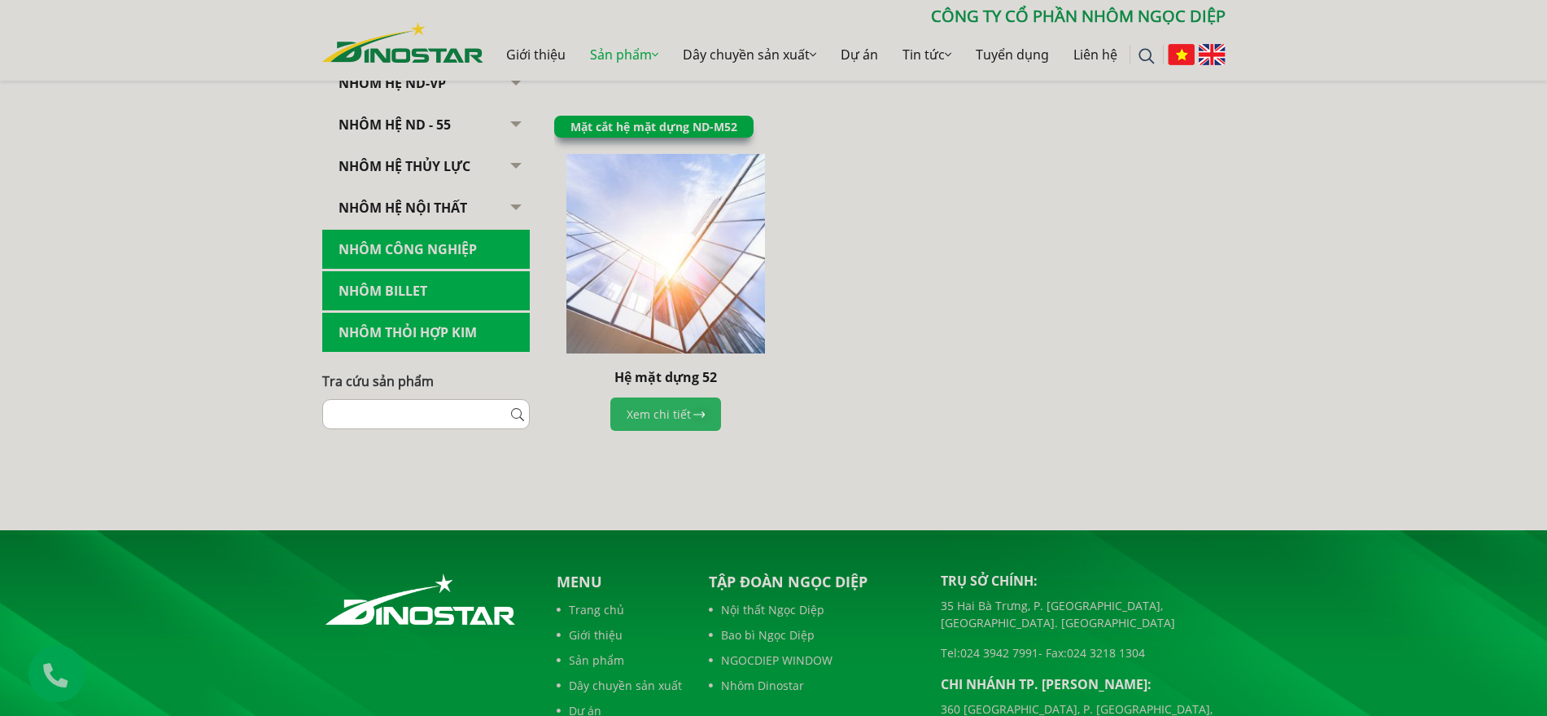
click at [654, 415] on link "Xem chi tiết" at bounding box center [666, 413] width 111 height 33
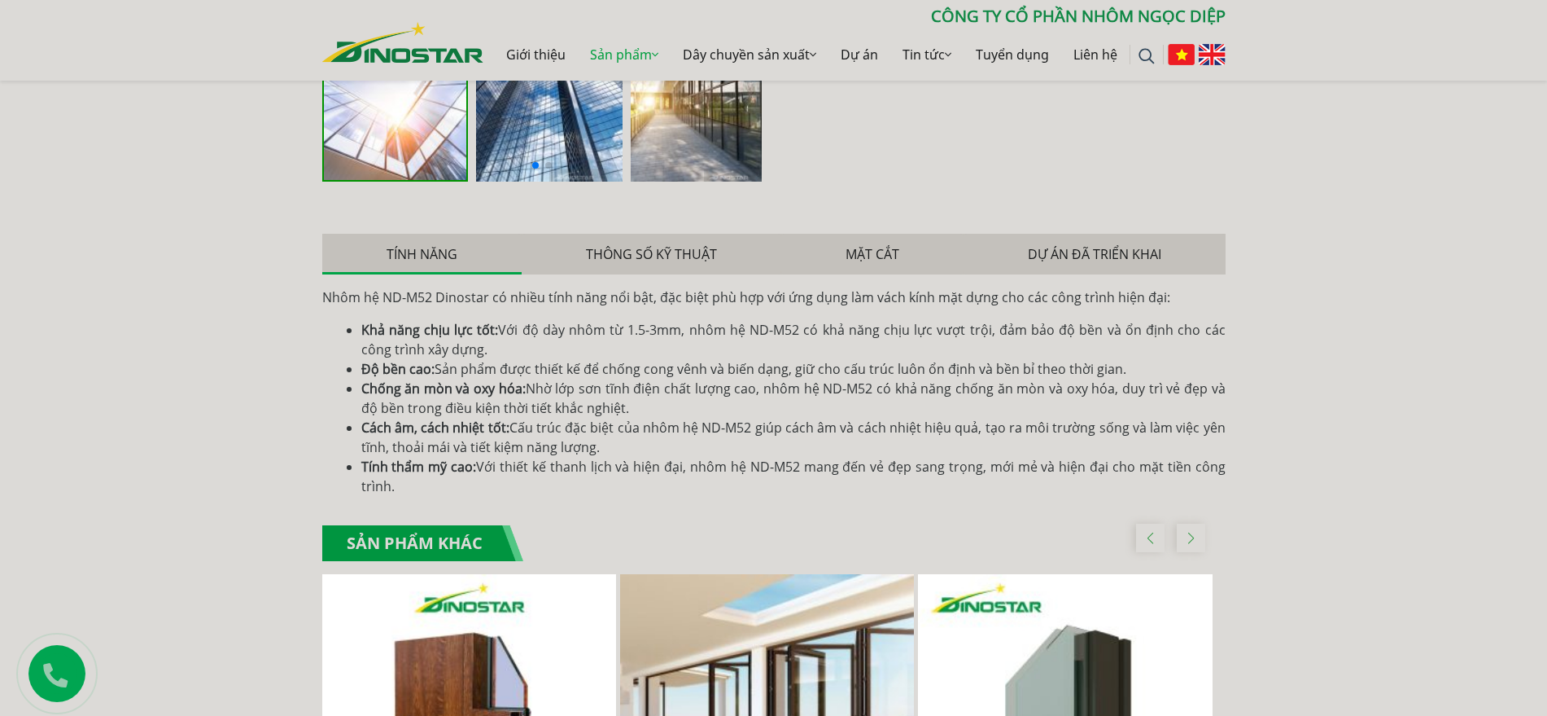
scroll to position [712, 0]
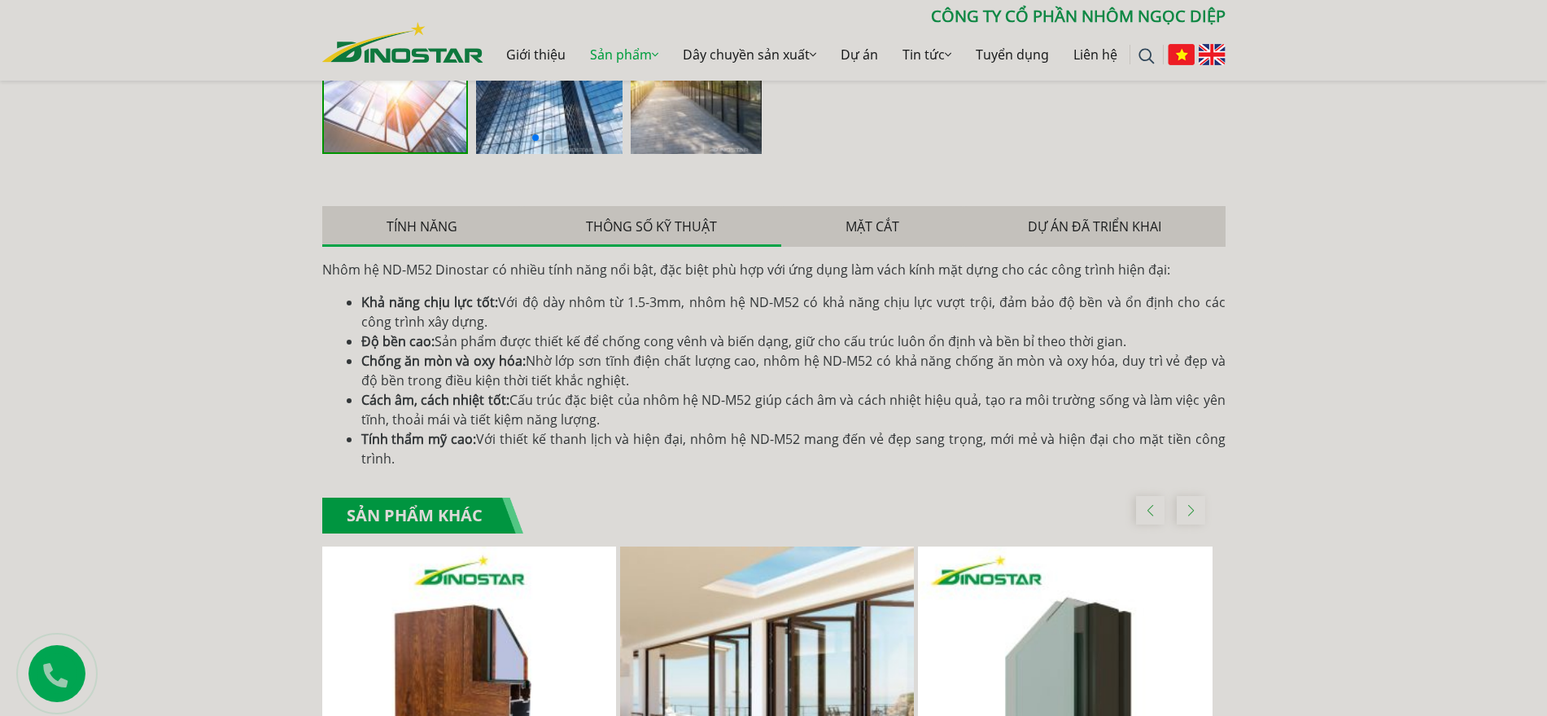
click at [669, 240] on button "Thông số kỹ thuật" at bounding box center [652, 226] width 260 height 41
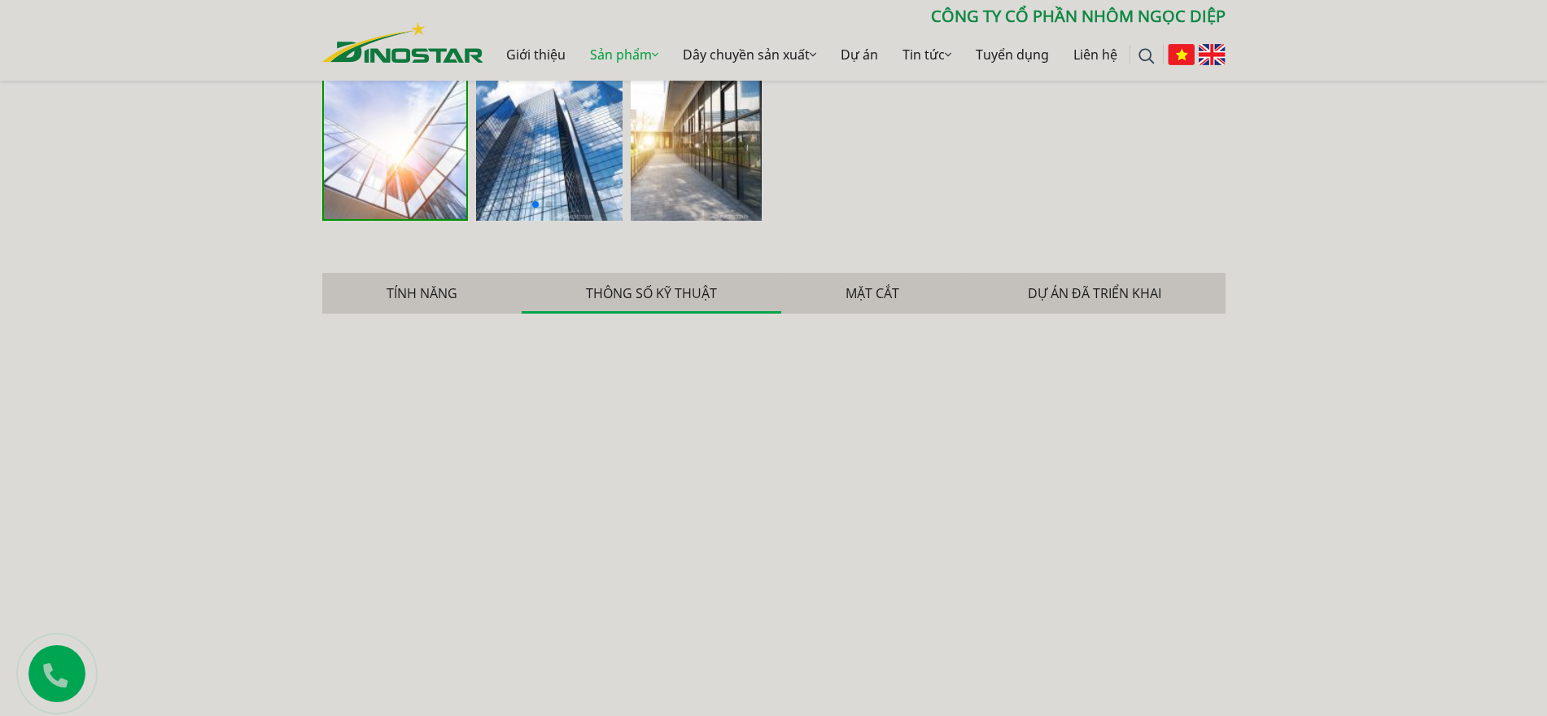
scroll to position [611, 0]
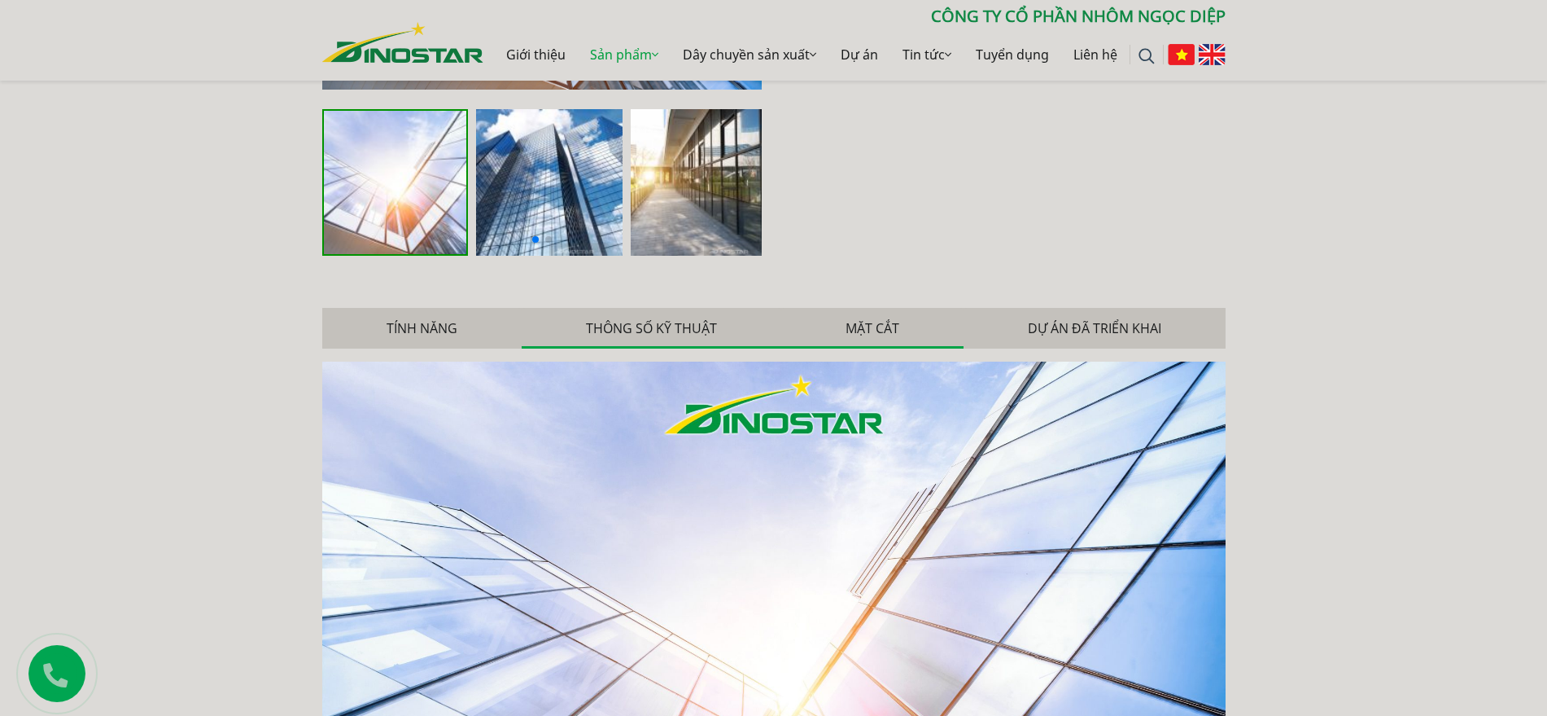
click at [876, 322] on button "Mặt cắt" at bounding box center [872, 328] width 182 height 41
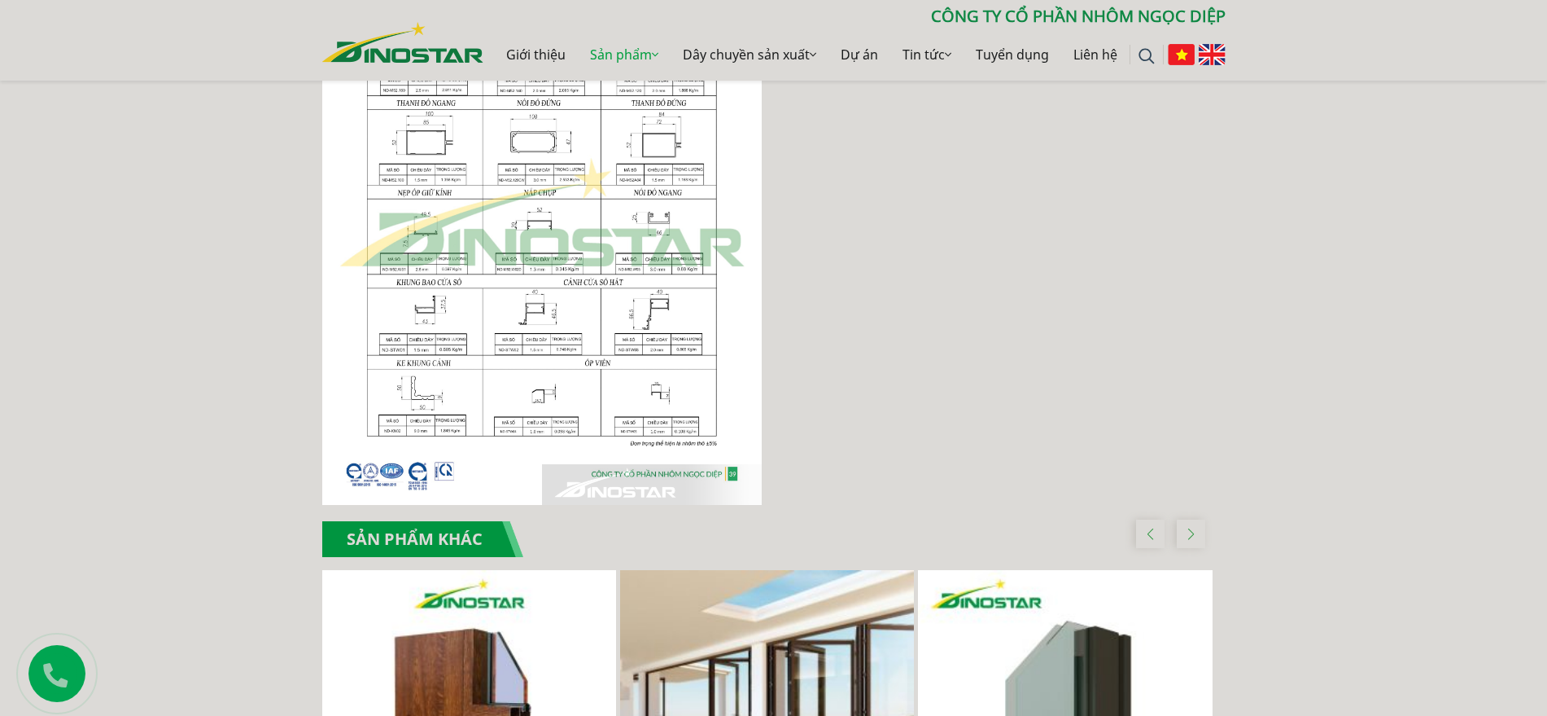
scroll to position [712, 0]
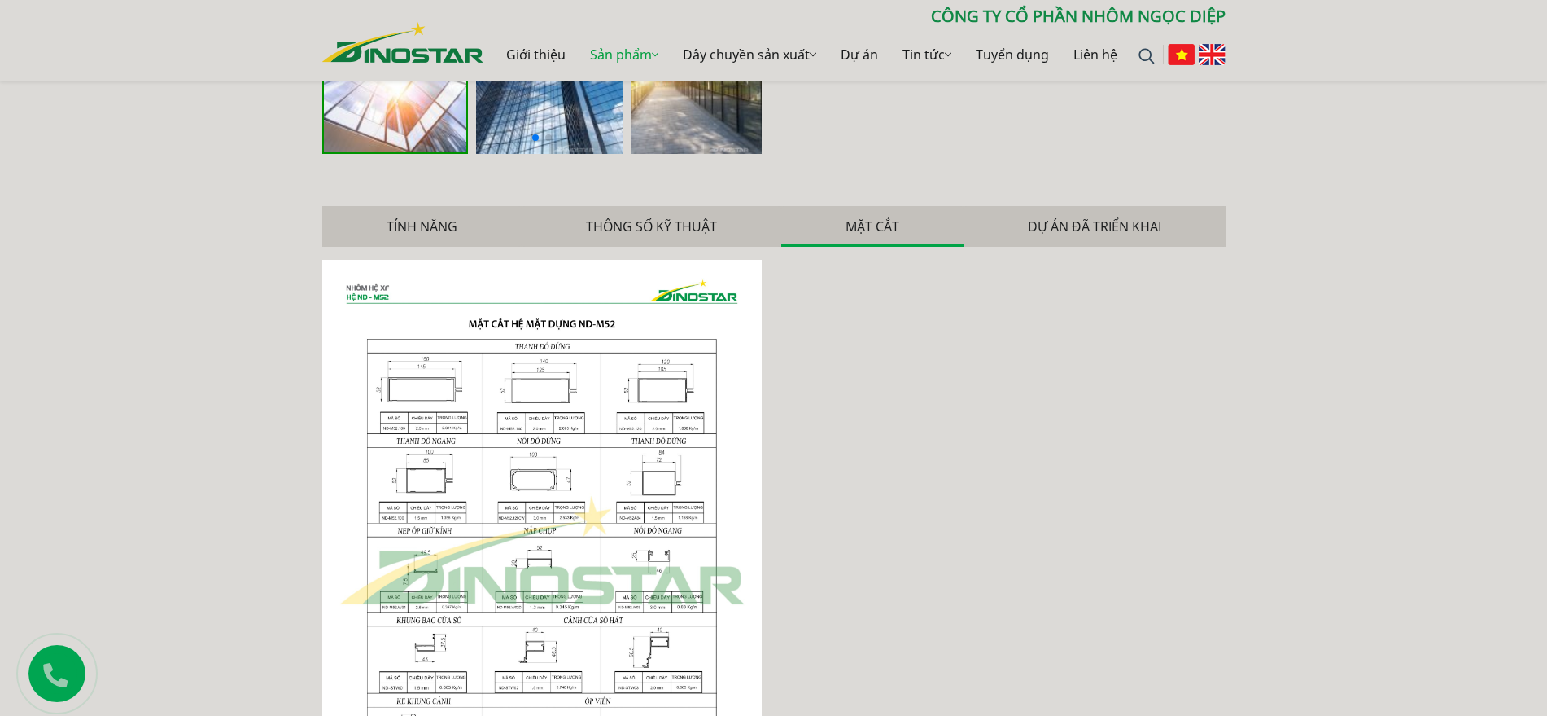
click at [565, 409] on img at bounding box center [542, 551] width 440 height 583
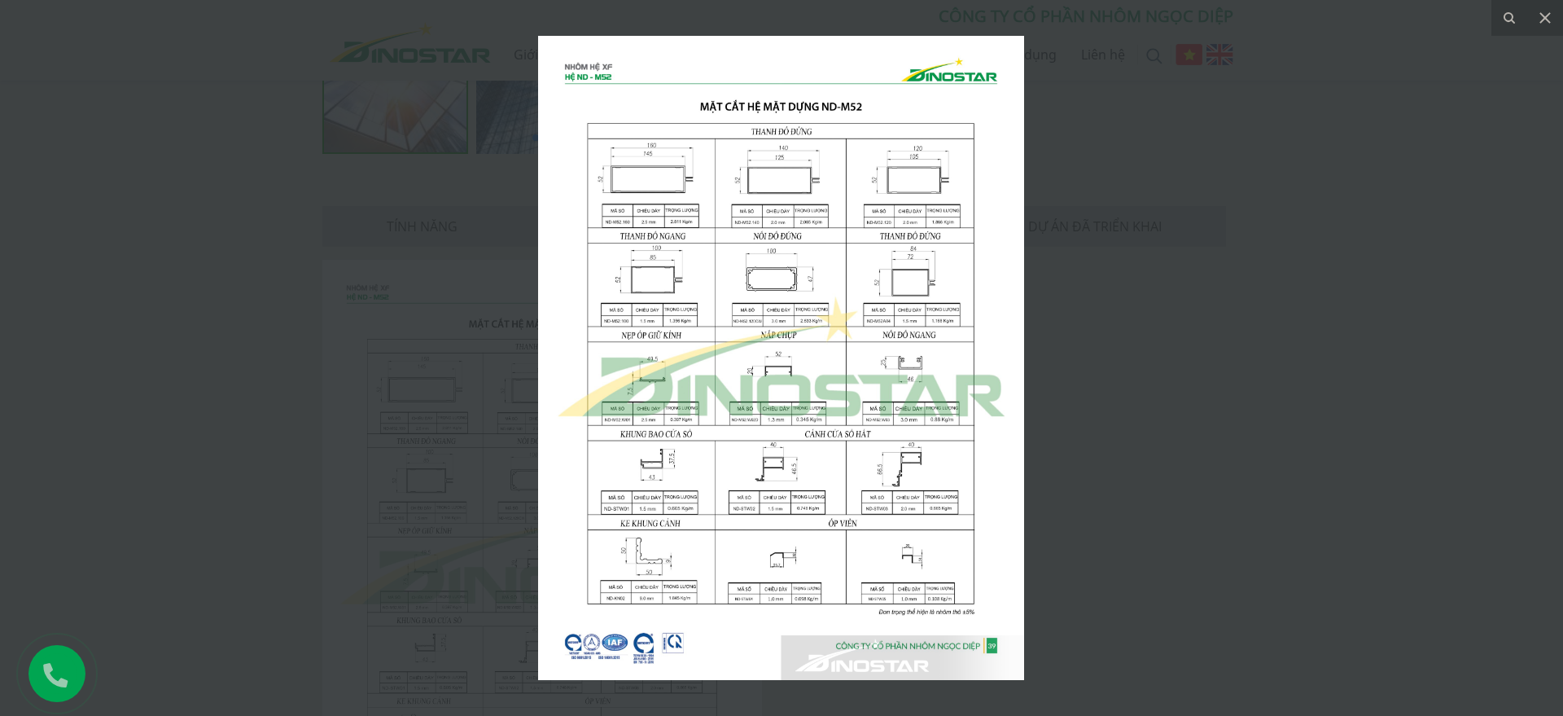
click at [738, 298] on img at bounding box center [781, 358] width 486 height 644
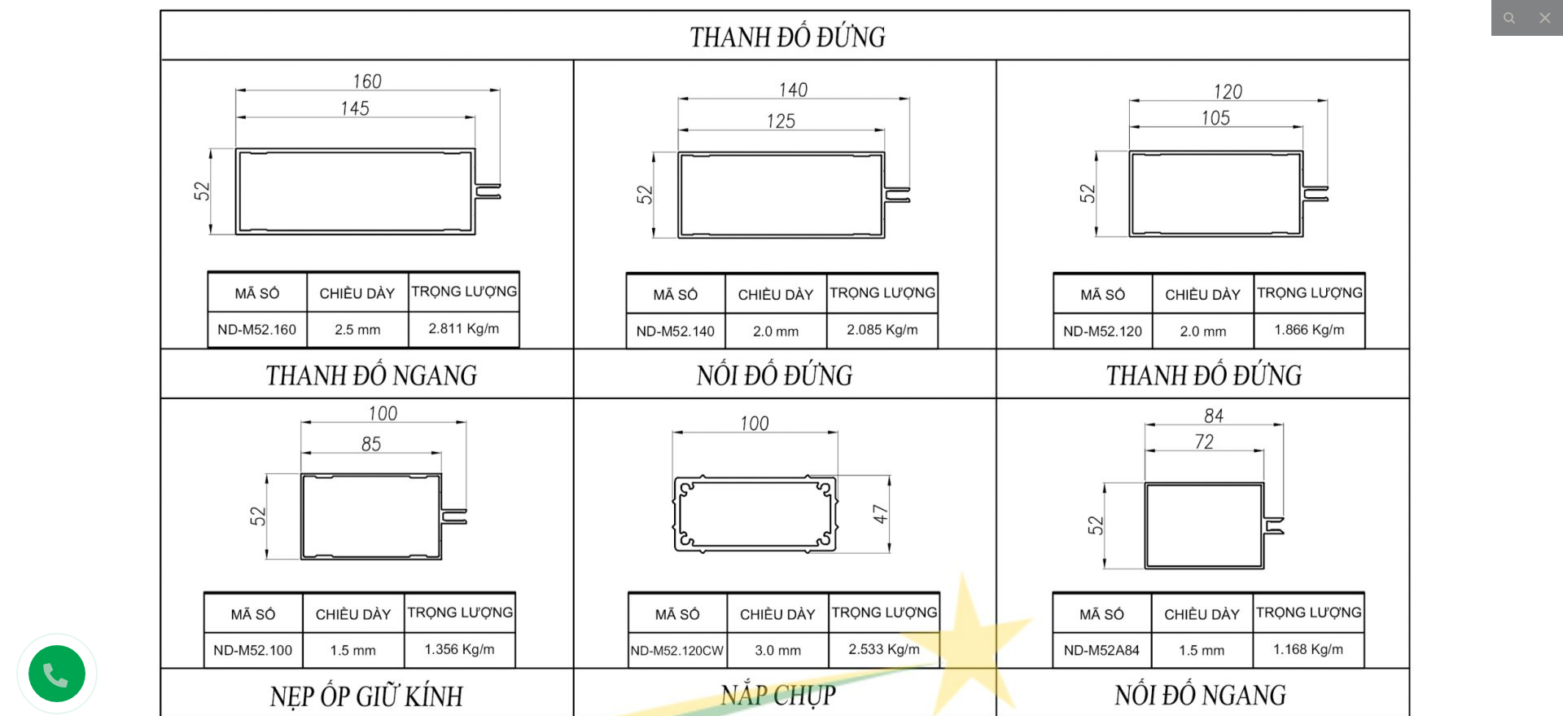
drag, startPoint x: 748, startPoint y: 274, endPoint x: 744, endPoint y: 568, distance: 294.7
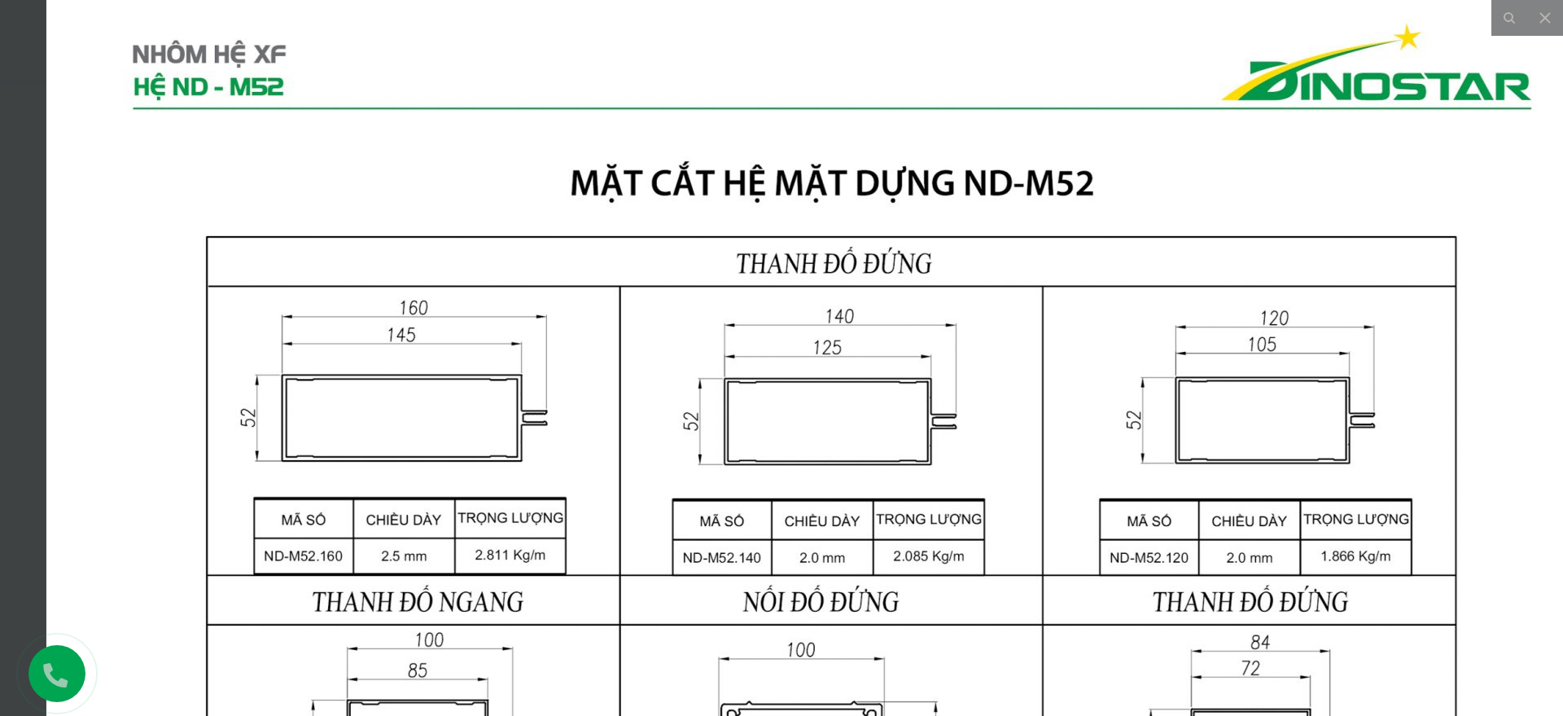
drag, startPoint x: 760, startPoint y: 287, endPoint x: 896, endPoint y: 204, distance: 159.3
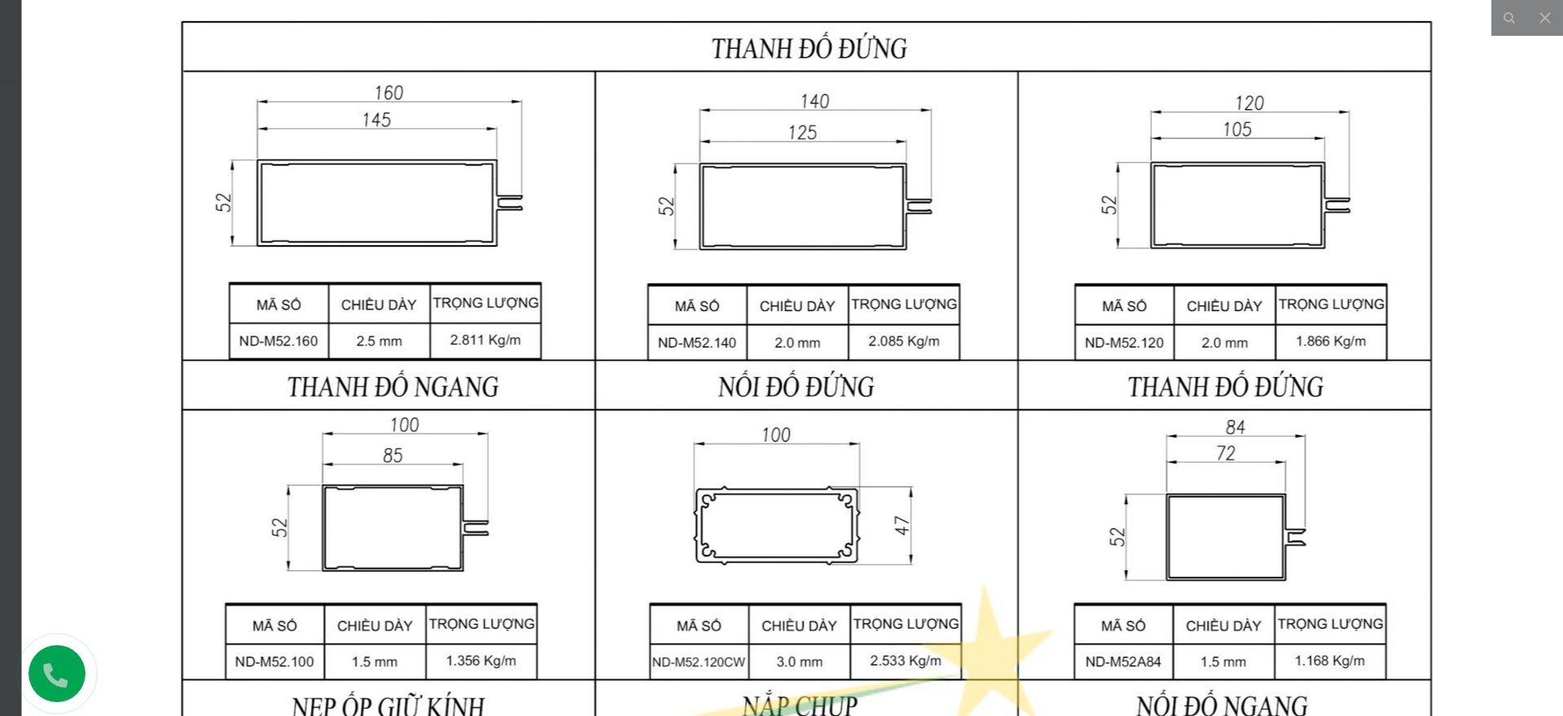
drag, startPoint x: 773, startPoint y: 338, endPoint x: 823, endPoint y: 172, distance: 173.3
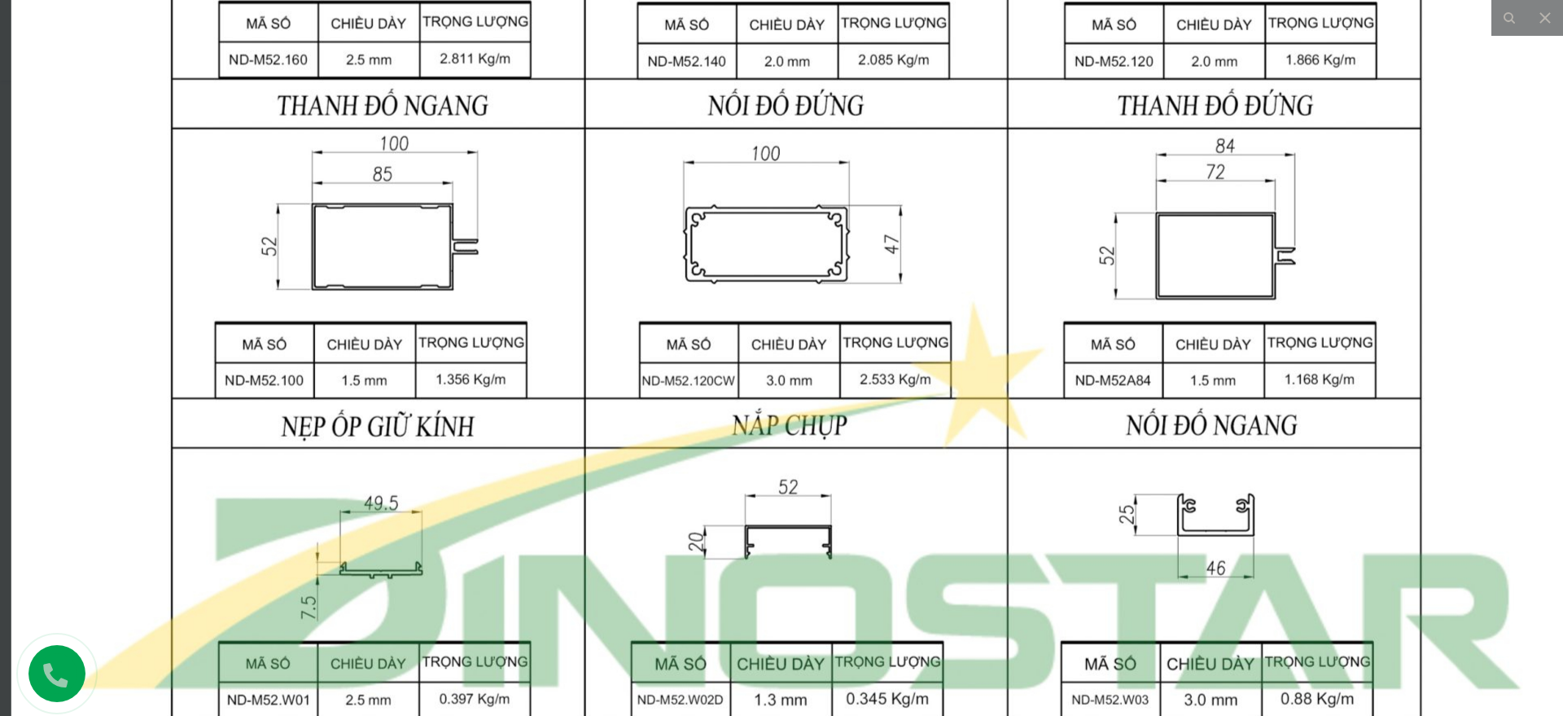
drag, startPoint x: 786, startPoint y: 300, endPoint x: 811, endPoint y: 217, distance: 85.8
click at [811, 218] on img at bounding box center [797, 500] width 1572 height 2084
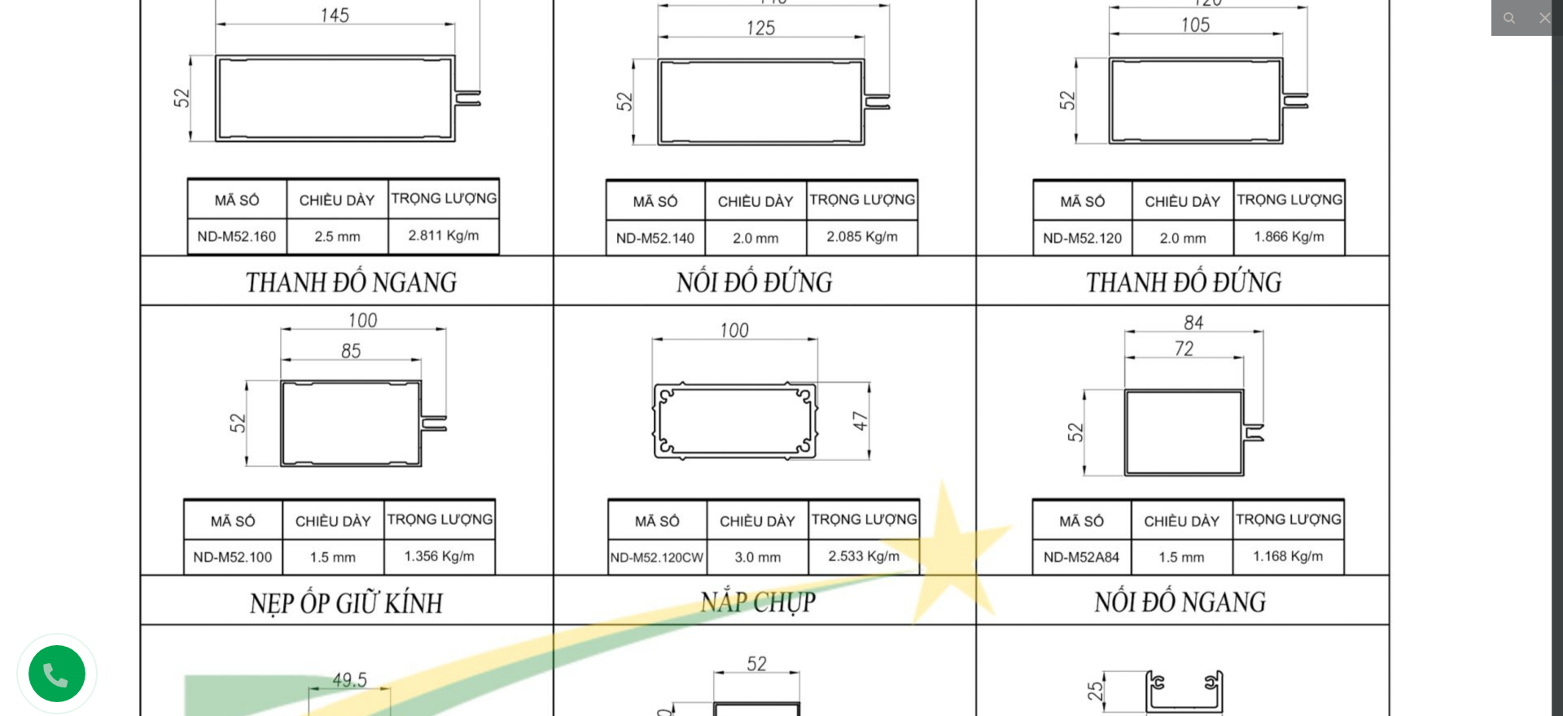
drag, startPoint x: 811, startPoint y: 217, endPoint x: 777, endPoint y: 400, distance: 185.5
click at [777, 400] on img at bounding box center [766, 677] width 1572 height 2084
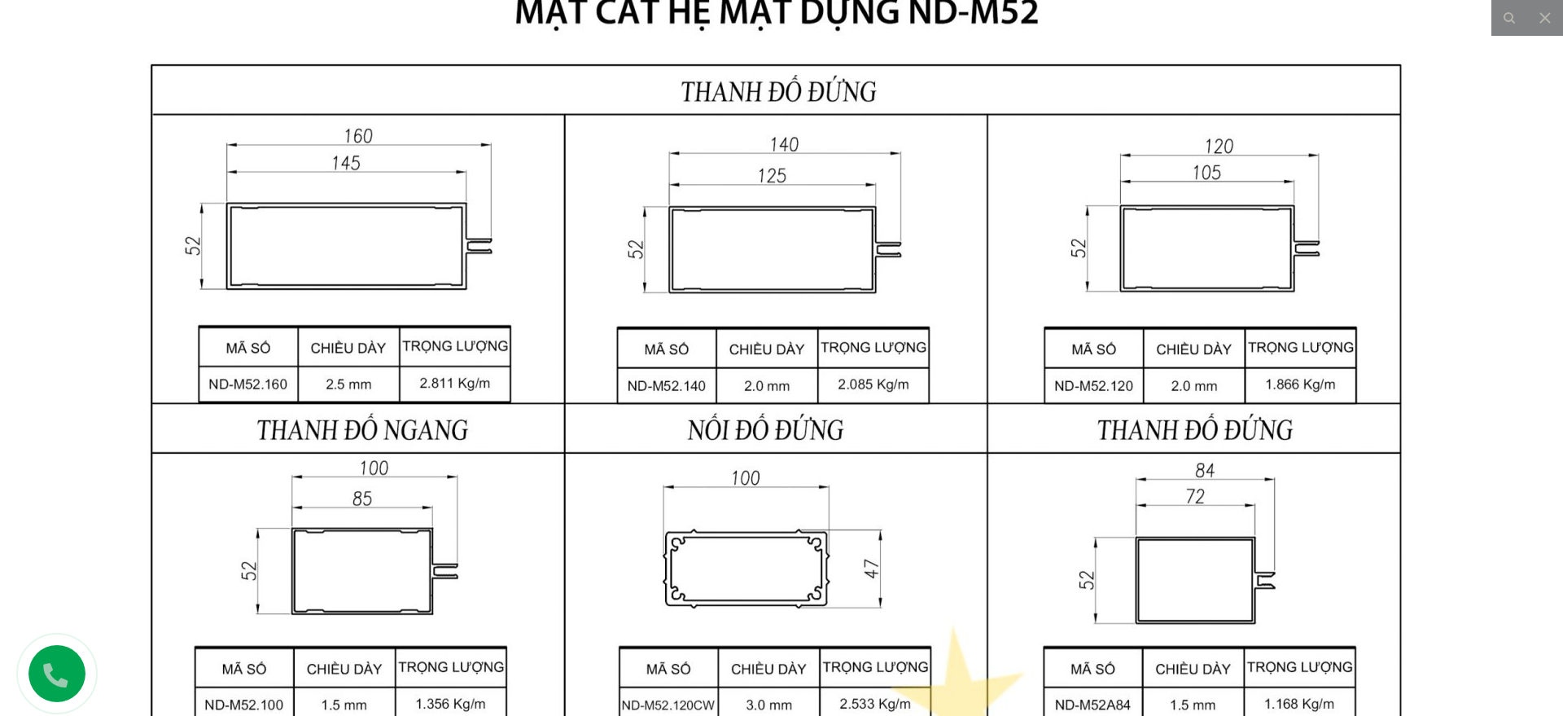
drag, startPoint x: 787, startPoint y: 363, endPoint x: 800, endPoint y: 293, distance: 71.2
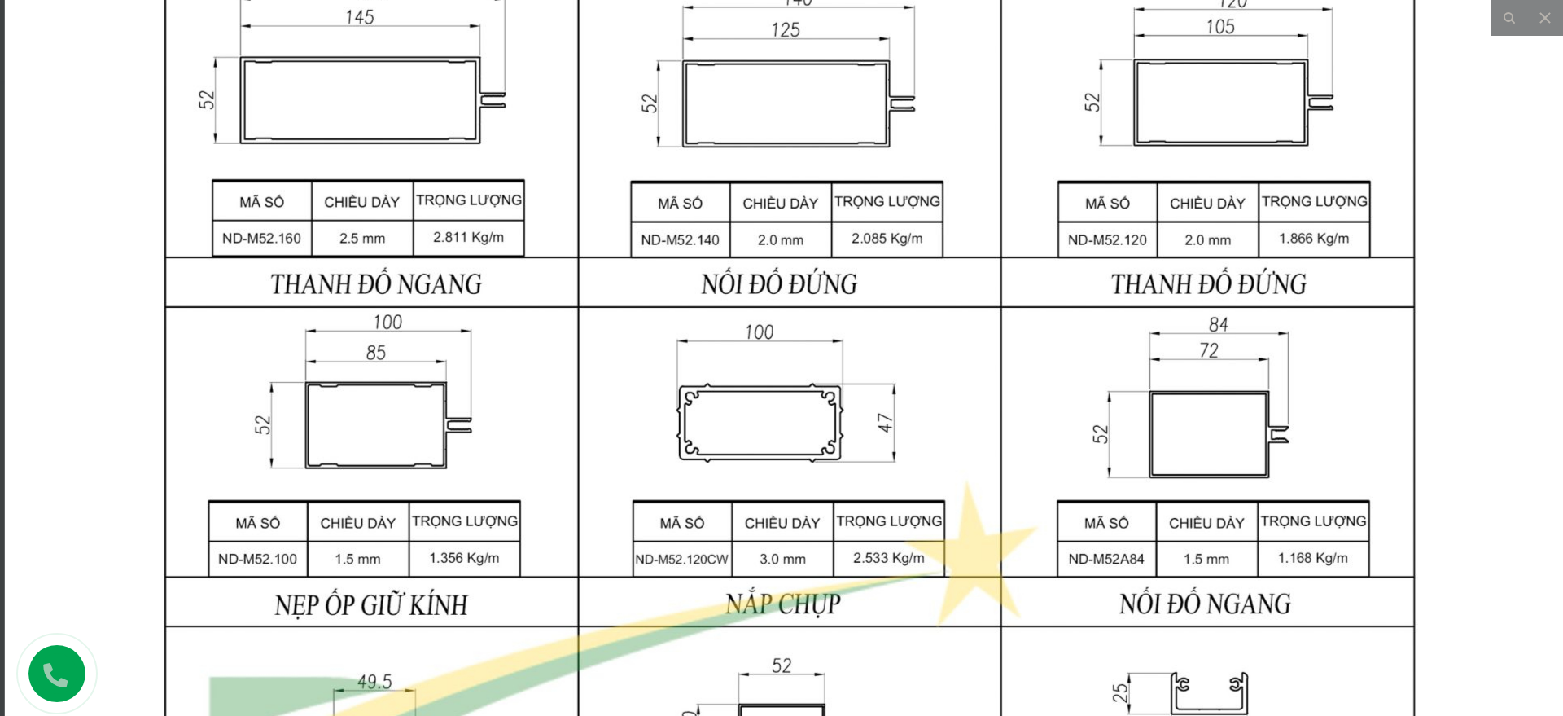
drag, startPoint x: 770, startPoint y: 464, endPoint x: 818, endPoint y: 198, distance: 270.5
click at [818, 198] on img at bounding box center [791, 678] width 1572 height 2084
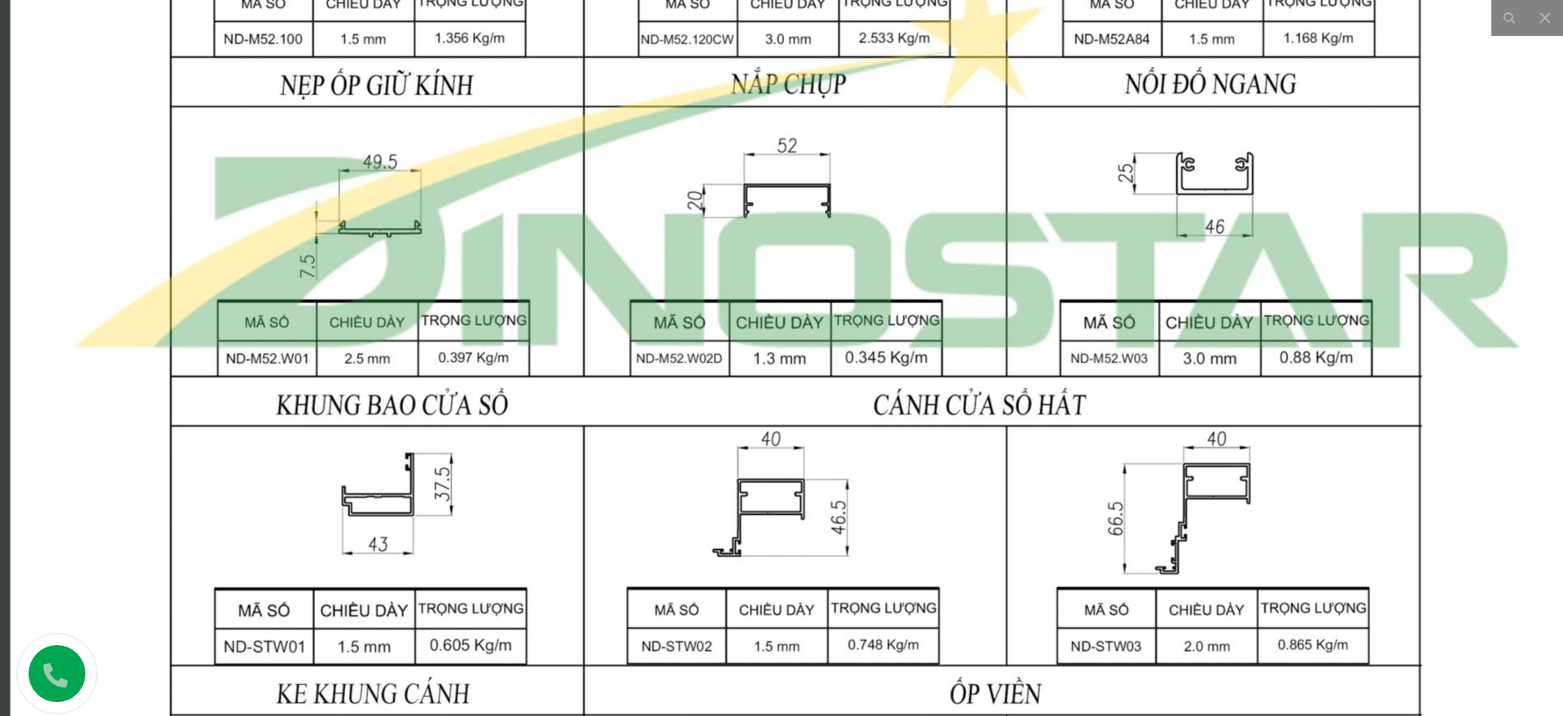
drag, startPoint x: 803, startPoint y: 240, endPoint x: 824, endPoint y: 224, distance: 26.7
click at [824, 224] on img at bounding box center [797, 159] width 1572 height 2084
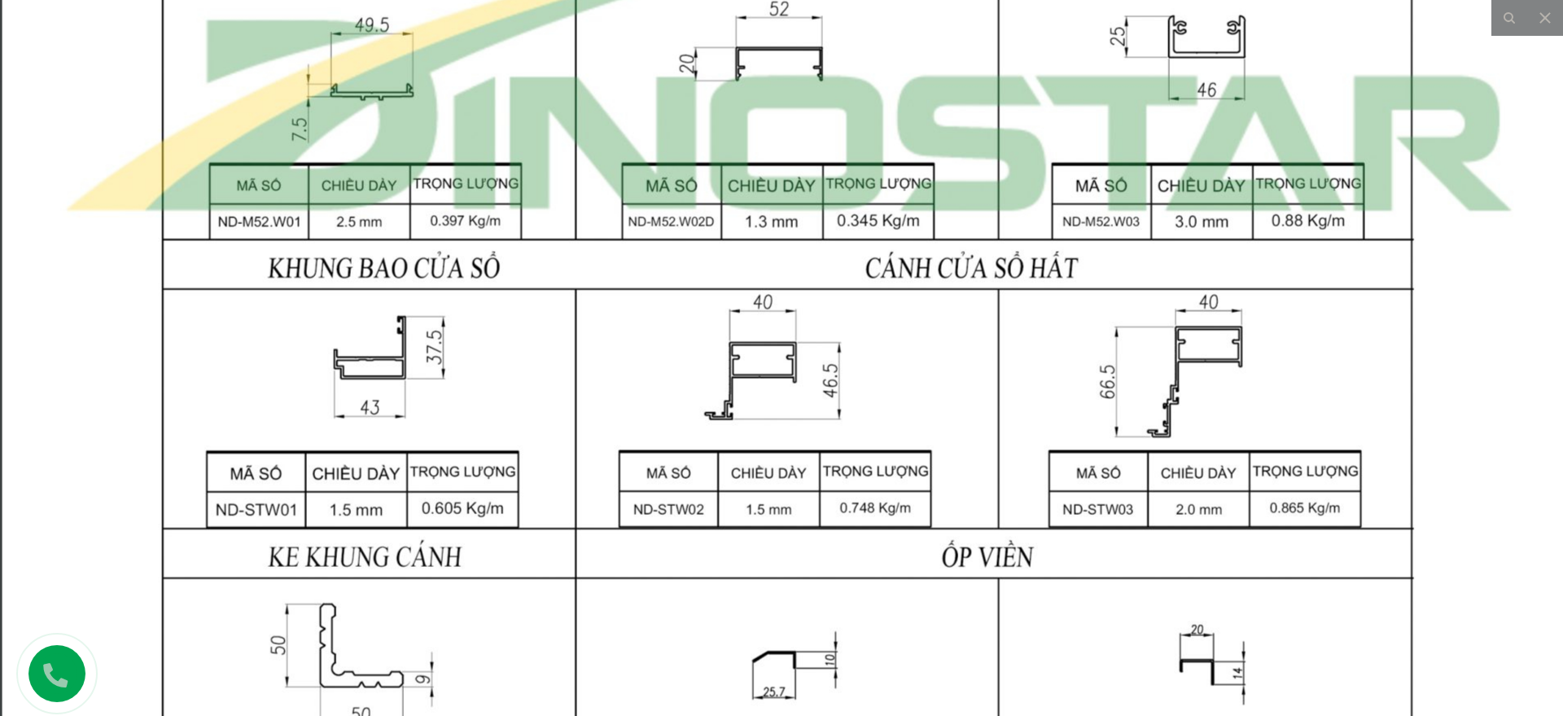
drag, startPoint x: 799, startPoint y: 366, endPoint x: 803, endPoint y: 229, distance: 137.6
click at [803, 229] on img at bounding box center [788, 22] width 1572 height 2084
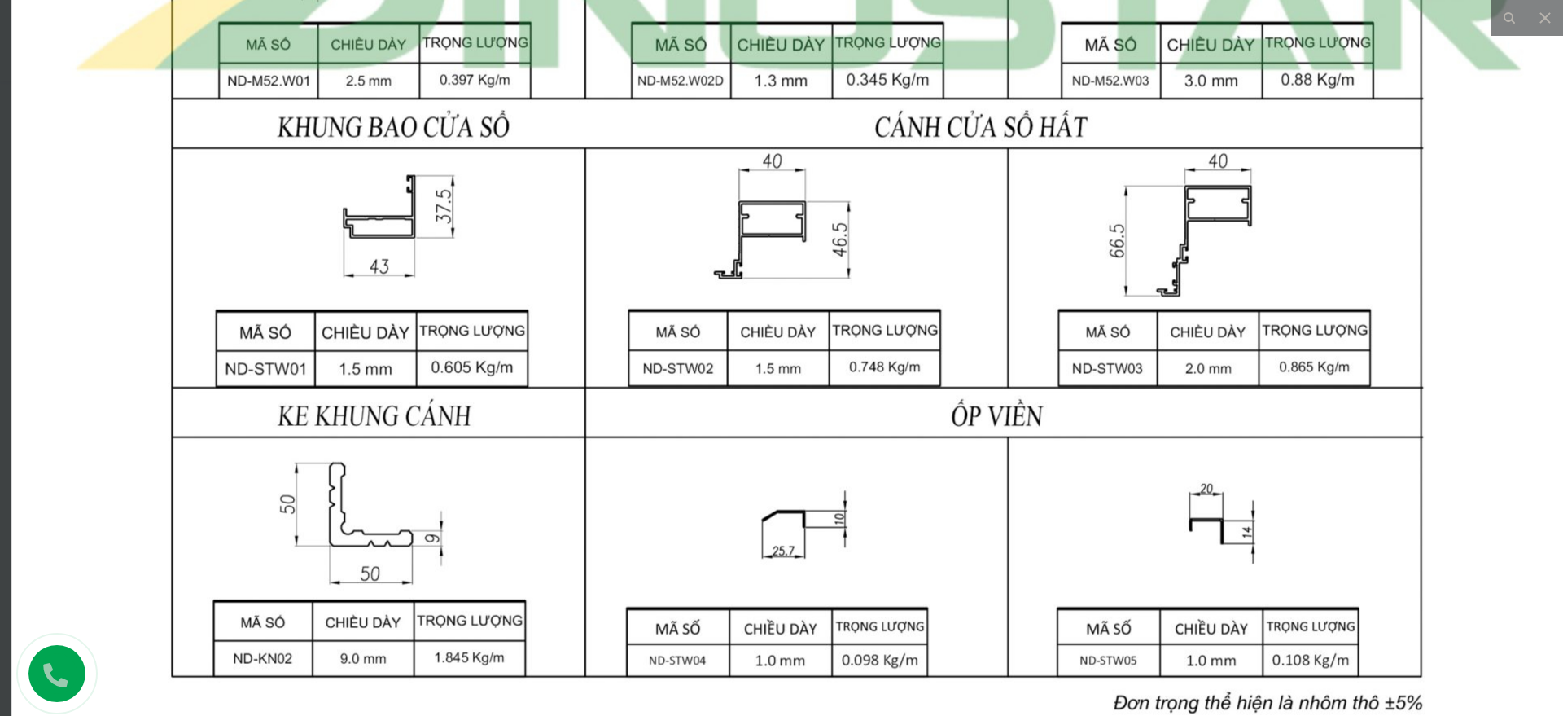
drag, startPoint x: 753, startPoint y: 314, endPoint x: 778, endPoint y: 177, distance: 139.9
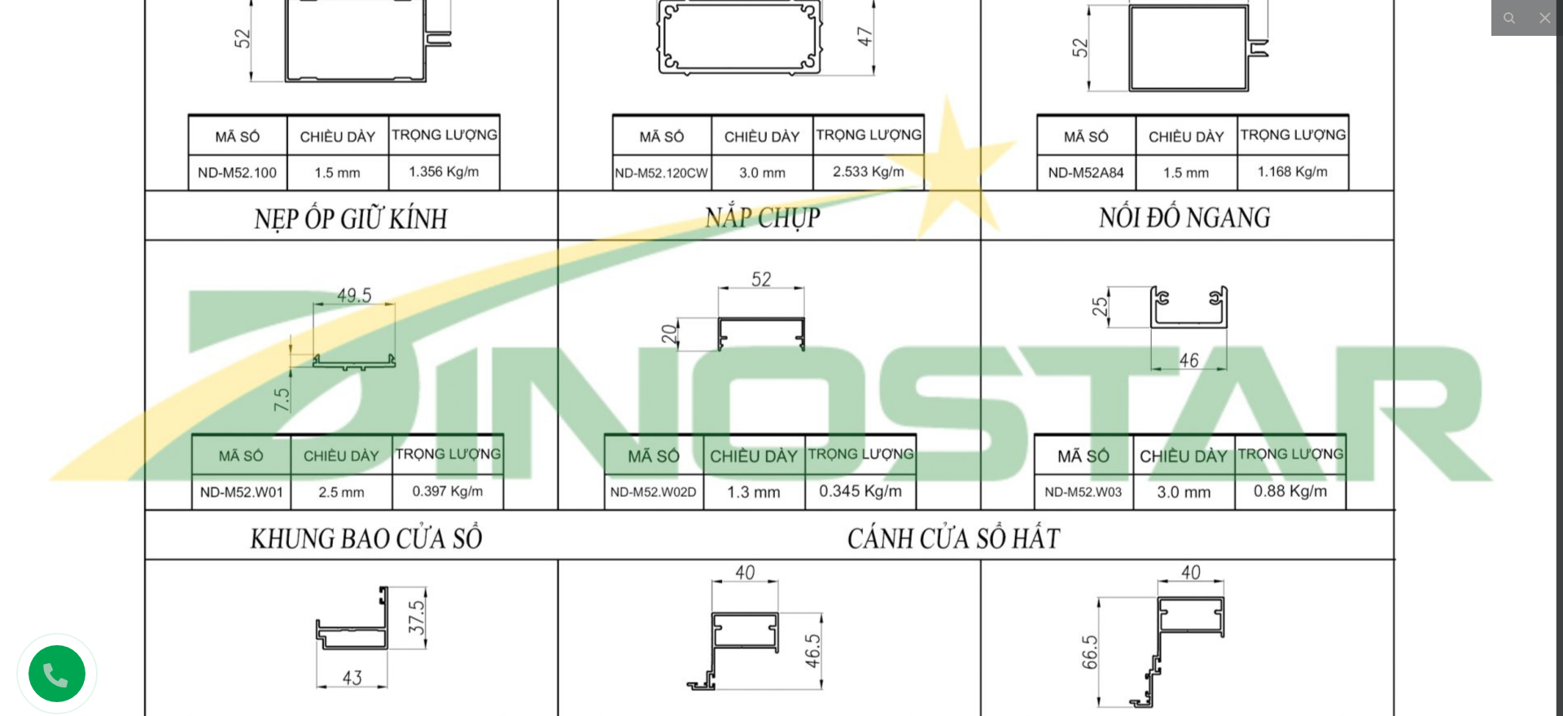
drag, startPoint x: 1226, startPoint y: 203, endPoint x: 1204, endPoint y: 612, distance: 410.0
click at [1204, 612] on img at bounding box center [771, 292] width 1572 height 2084
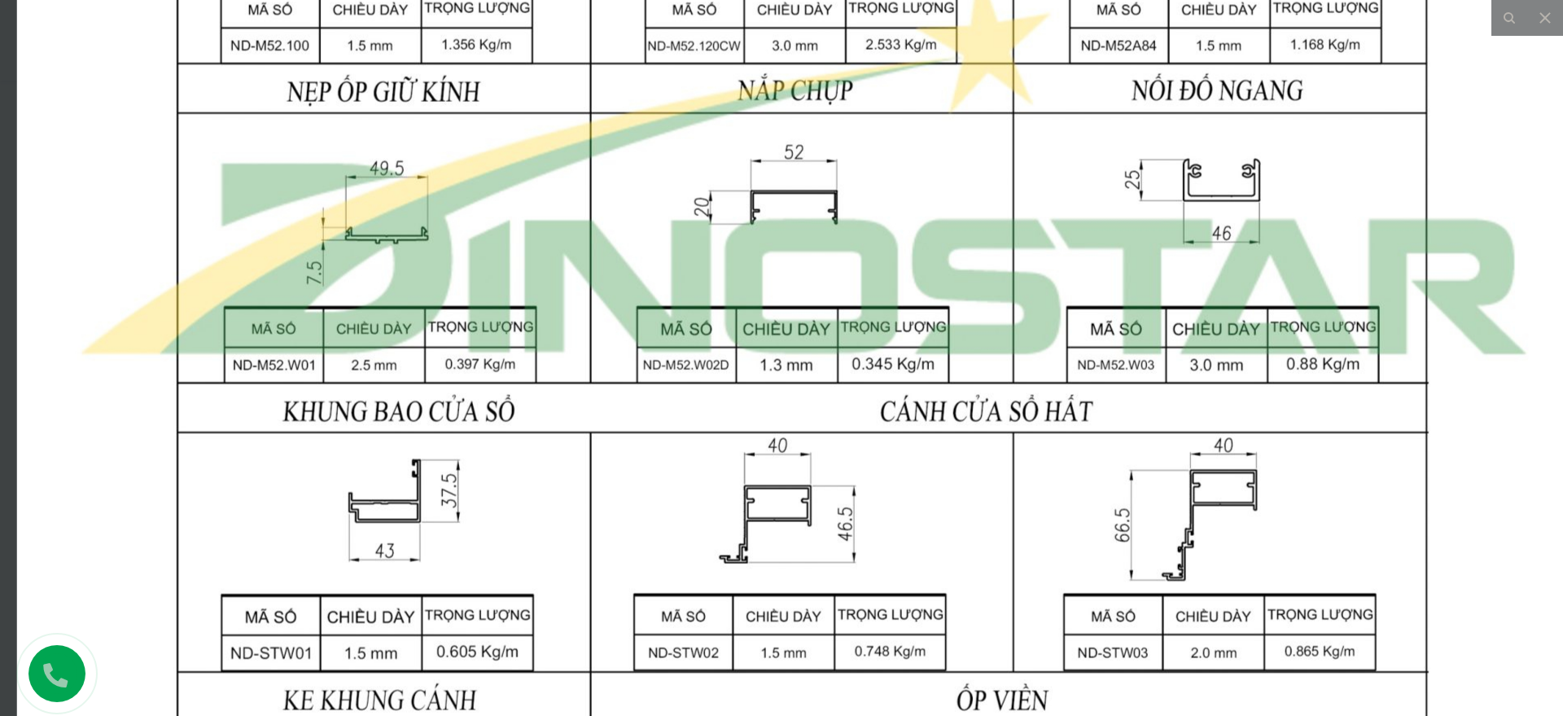
drag, startPoint x: 638, startPoint y: 645, endPoint x: 693, endPoint y: 488, distance: 166.3
click at [693, 489] on img at bounding box center [803, 165] width 1572 height 2084
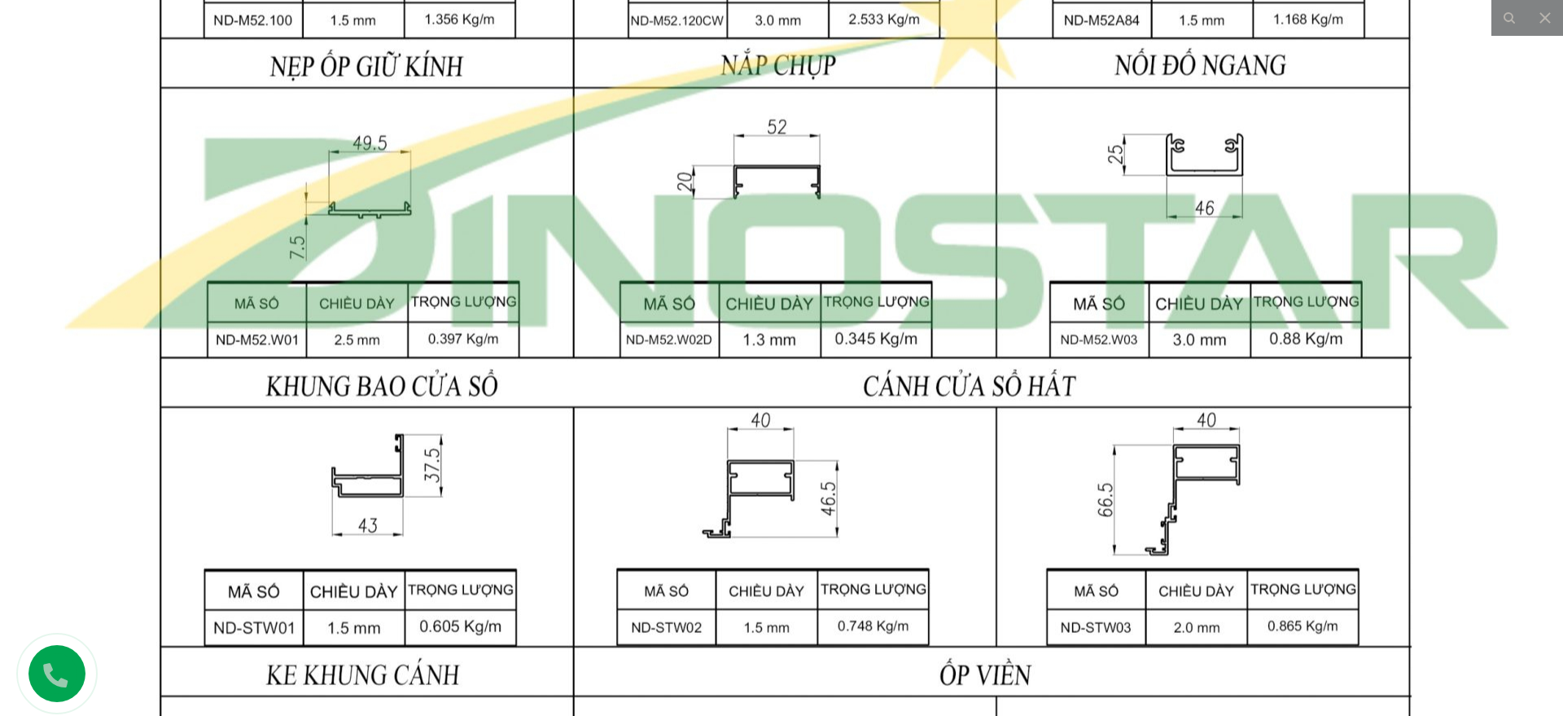
click at [64, 72] on img at bounding box center [786, 140] width 1572 height 2084
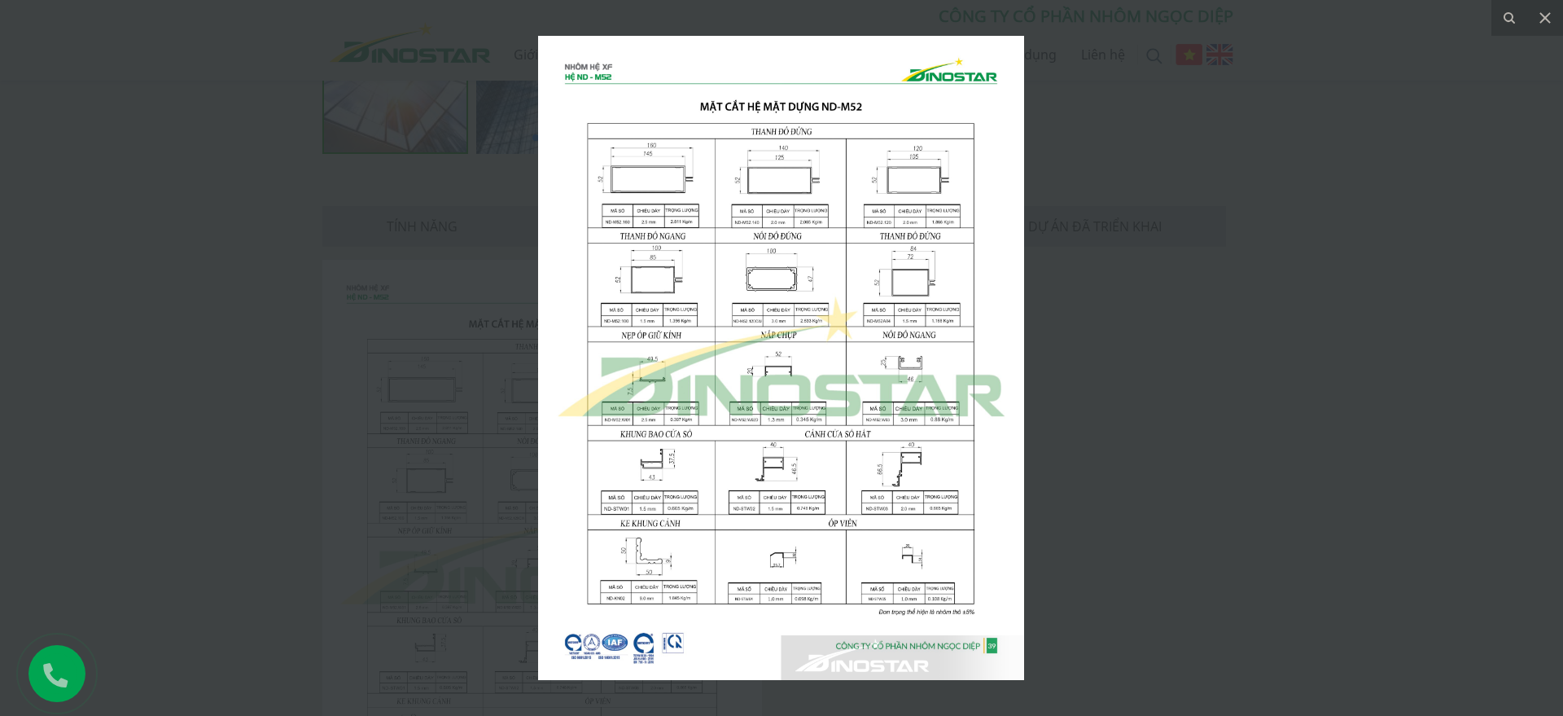
click at [285, 198] on div at bounding box center [781, 358] width 1563 height 716
